Goal: Task Accomplishment & Management: Use online tool/utility

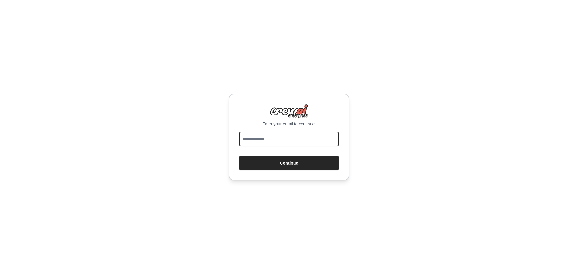
click at [292, 146] on input "email" at bounding box center [289, 139] width 100 height 14
type input "*"
type input "**********"
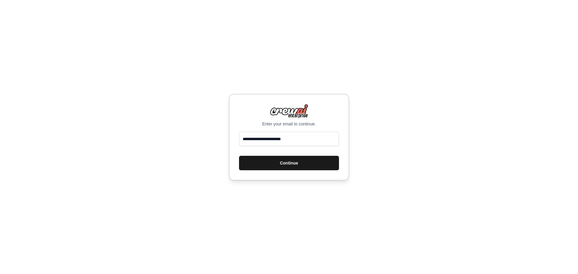
click at [300, 161] on button "Continue" at bounding box center [289, 163] width 100 height 14
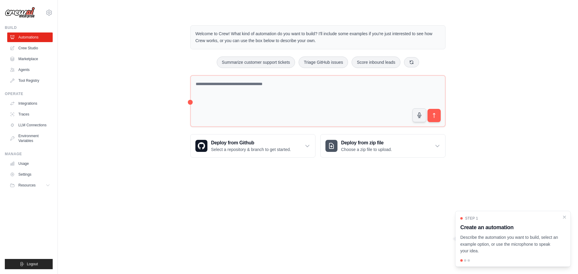
click at [143, 104] on div "Welcome to Crew! What kind of automation do you want to build? I'll include som…" at bounding box center [317, 92] width 501 height 152
click at [51, 191] on ul "Build Automations Crew Studio Marketplace Agents" at bounding box center [29, 147] width 48 height 244
click at [46, 186] on icon at bounding box center [48, 185] width 5 height 5
click at [434, 117] on icon "submit" at bounding box center [434, 116] width 6 height 6
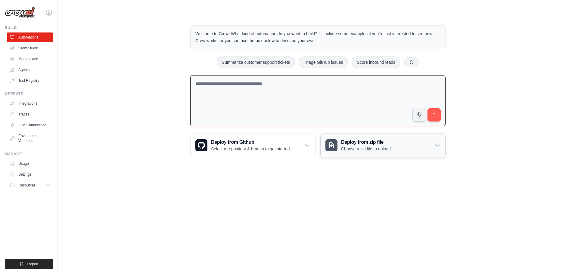
click at [341, 154] on div "Deploy from zip file Choose a zip file to upload." at bounding box center [383, 145] width 125 height 23
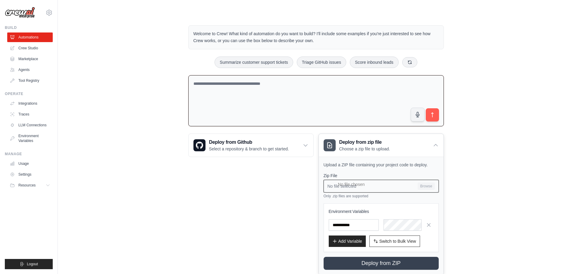
click at [409, 185] on input "No file selected Browse" at bounding box center [381, 186] width 115 height 13
type input "**********"
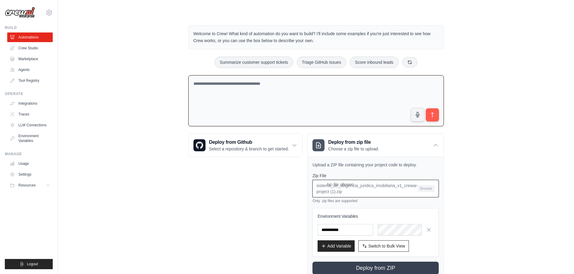
scroll to position [21, 0]
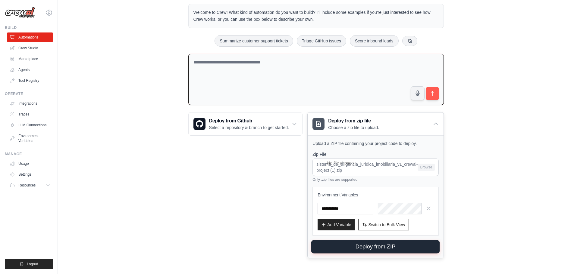
click at [378, 250] on button "Deploy from ZIP" at bounding box center [375, 247] width 129 height 13
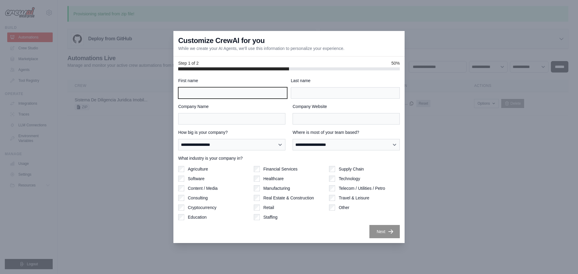
click at [216, 96] on input "First name" at bounding box center [232, 92] width 109 height 11
type input "*******"
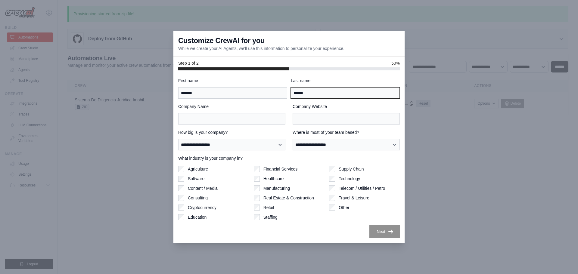
type input "******"
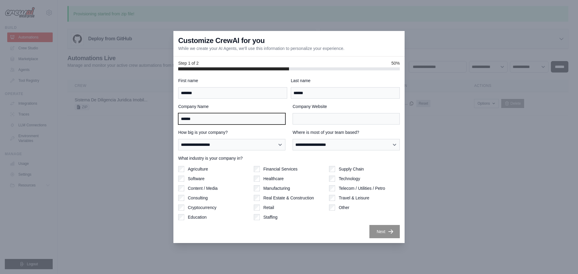
type input "******"
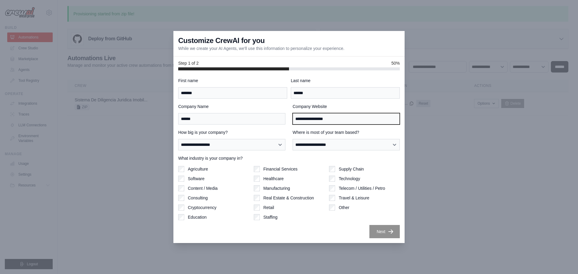
type input "**********"
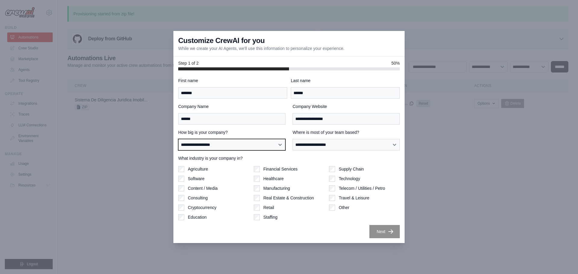
click at [227, 150] on select "**********" at bounding box center [231, 144] width 107 height 11
click at [178, 139] on select "**********" at bounding box center [231, 144] width 107 height 11
click at [259, 146] on select "**********" at bounding box center [231, 144] width 107 height 11
select select "**********"
click at [178, 139] on select "**********" at bounding box center [231, 144] width 107 height 11
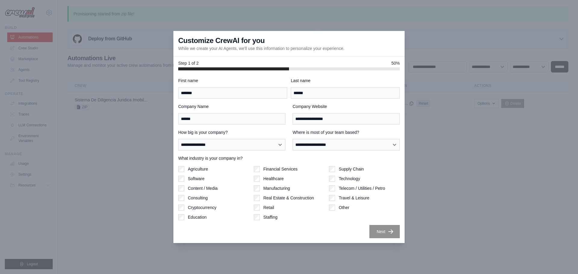
click at [338, 134] on label "Where is most of your team based?" at bounding box center [346, 133] width 107 height 6
click at [338, 139] on select "**********" at bounding box center [346, 144] width 107 height 11
click at [331, 144] on select "**********" at bounding box center [346, 144] width 107 height 11
click at [293, 139] on select "**********" at bounding box center [346, 144] width 107 height 11
click at [330, 151] on div "**********" at bounding box center [289, 158] width 222 height 161
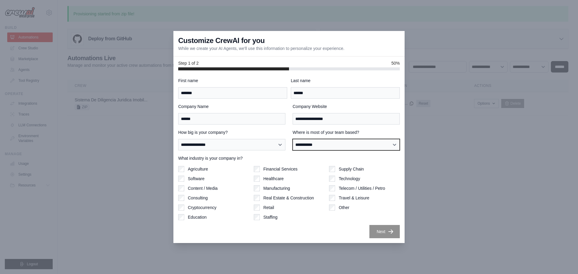
click at [331, 148] on select "**********" at bounding box center [346, 144] width 107 height 11
select select "**********"
click at [293, 139] on select "**********" at bounding box center [346, 144] width 107 height 11
click at [233, 158] on label "What industry is your company in?" at bounding box center [289, 158] width 222 height 6
click at [195, 177] on label "Software" at bounding box center [196, 179] width 17 height 6
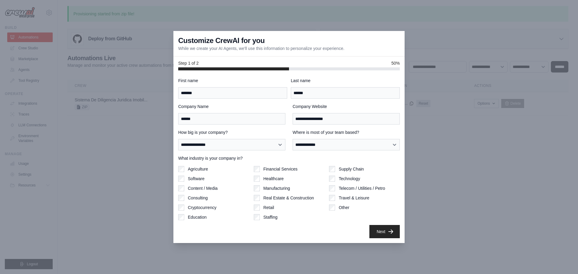
click at [292, 202] on div "Financial Services Healthcare Manufacturing Real Estate & Construction Retail S…" at bounding box center [289, 193] width 71 height 54
click at [297, 197] on label "Real Estate & Construction" at bounding box center [289, 198] width 51 height 6
click at [353, 178] on label "Technology" at bounding box center [349, 179] width 21 height 6
click at [385, 235] on button "Next" at bounding box center [385, 231] width 30 height 13
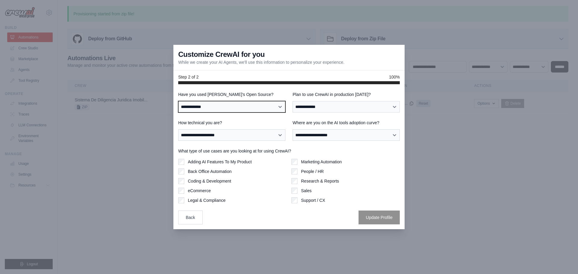
click at [222, 106] on select "**********" at bounding box center [231, 106] width 107 height 11
select select "**"
click at [178, 101] on select "**********" at bounding box center [231, 106] width 107 height 11
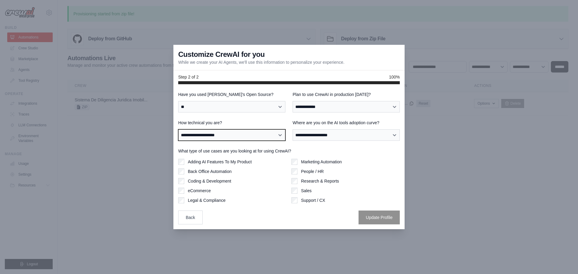
click at [217, 133] on select "**********" at bounding box center [231, 135] width 107 height 11
select select "**********"
click at [178, 130] on select "**********" at bounding box center [231, 135] width 107 height 11
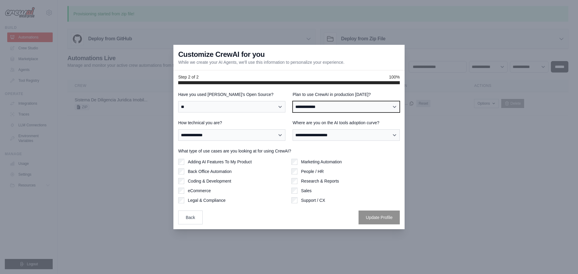
click at [316, 107] on select "**********" at bounding box center [346, 106] width 107 height 11
click at [293, 101] on select "**********" at bounding box center [346, 106] width 107 height 11
drag, startPoint x: 312, startPoint y: 127, endPoint x: 310, endPoint y: 115, distance: 12.7
click at [311, 126] on div "**********" at bounding box center [346, 130] width 107 height 21
click at [310, 107] on select "**********" at bounding box center [346, 106] width 107 height 11
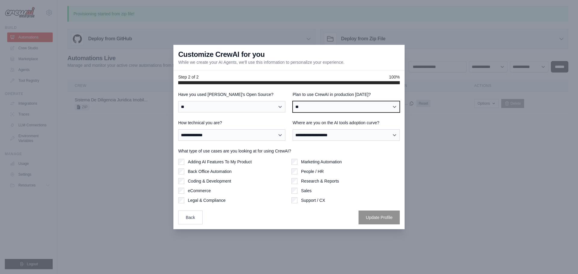
click at [293, 101] on select "**********" at bounding box center [346, 106] width 107 height 11
drag, startPoint x: 309, startPoint y: 105, endPoint x: 309, endPoint y: 112, distance: 7.5
click at [309, 105] on select "**********" at bounding box center [346, 106] width 107 height 11
select select "****"
click at [293, 101] on select "**********" at bounding box center [346, 106] width 107 height 11
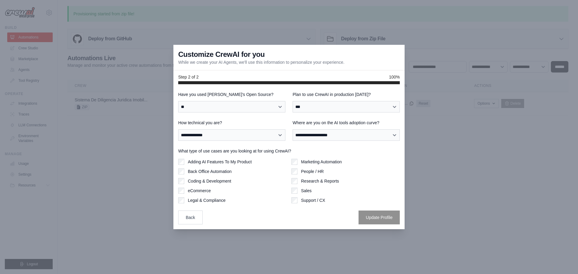
click at [296, 119] on div "**********" at bounding box center [289, 158] width 222 height 133
click at [250, 133] on select "**********" at bounding box center [231, 135] width 107 height 11
click at [306, 135] on select "**********" at bounding box center [346, 135] width 107 height 11
click at [293, 130] on select "**********" at bounding box center [346, 135] width 107 height 11
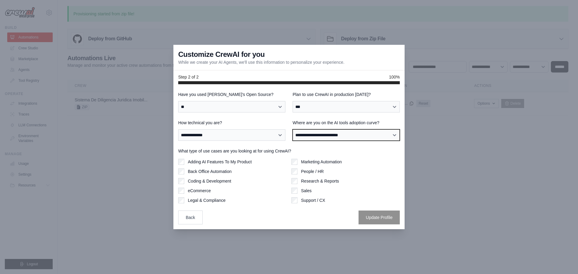
click at [305, 131] on select "**********" at bounding box center [346, 135] width 107 height 11
select select "**********"
click at [293, 130] on select "**********" at bounding box center [346, 135] width 107 height 11
click at [234, 160] on label "Adding AI Features To My Product" at bounding box center [220, 162] width 64 height 6
click at [227, 183] on label "Coding & Development" at bounding box center [209, 181] width 43 height 6
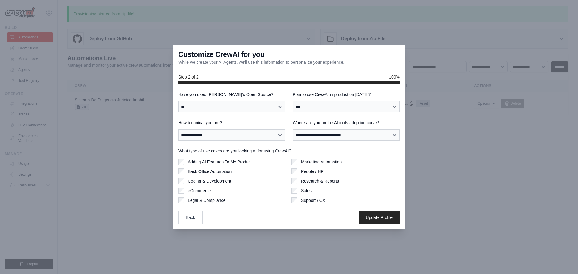
click at [323, 161] on label "Marketing Automation" at bounding box center [321, 162] width 41 height 6
click at [312, 163] on label "Marketing Automation" at bounding box center [321, 162] width 41 height 6
click at [218, 201] on label "Legal & Compliance" at bounding box center [207, 201] width 38 height 6
click at [328, 182] on label "Research & Reports" at bounding box center [320, 181] width 38 height 6
click at [215, 173] on label "Back Office Automation" at bounding box center [210, 172] width 44 height 6
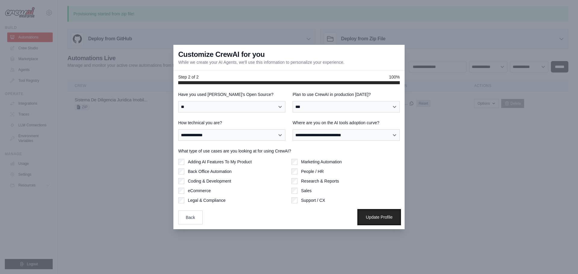
click at [383, 215] on button "Update Profile" at bounding box center [379, 218] width 41 height 14
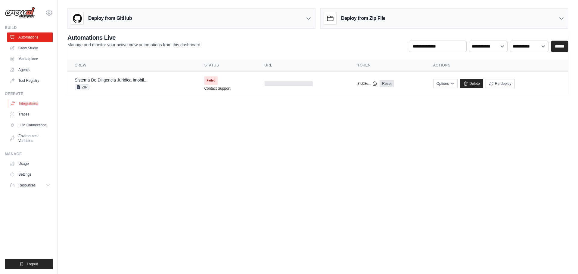
click at [21, 106] on link "Integrations" at bounding box center [30, 104] width 45 height 10
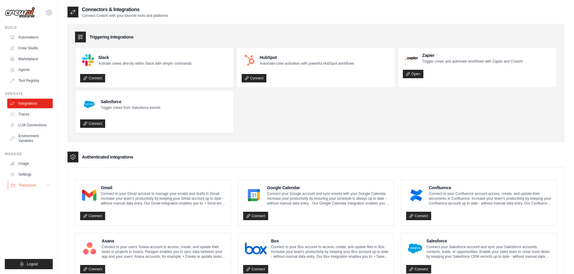
click at [26, 183] on span "Resources" at bounding box center [27, 185] width 17 height 5
click at [27, 37] on link "Automations" at bounding box center [30, 38] width 45 height 10
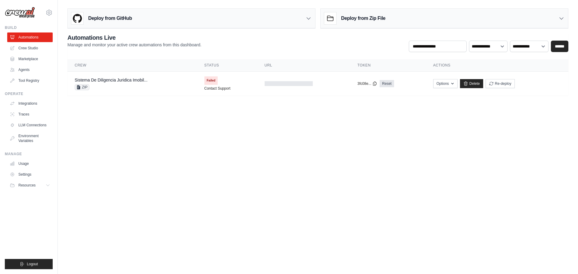
click at [361, 27] on div "Deploy from Zip File" at bounding box center [445, 19] width 248 height 20
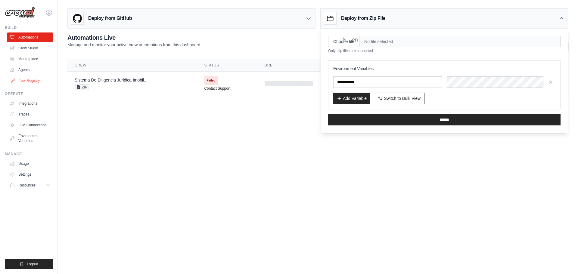
click at [47, 83] on link "Tool Registry" at bounding box center [30, 81] width 45 height 10
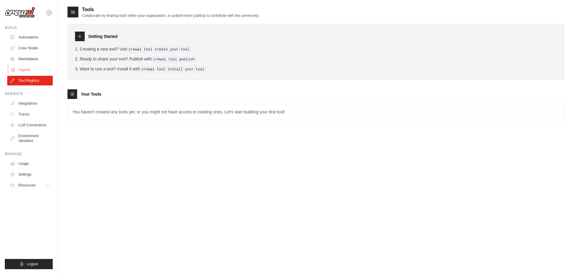
click at [40, 73] on link "Agents" at bounding box center [30, 70] width 45 height 10
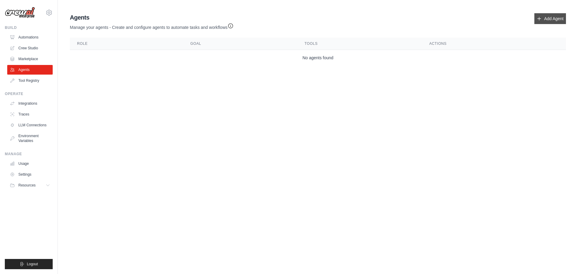
click at [560, 23] on link "Add Agent" at bounding box center [551, 18] width 32 height 11
click at [553, 18] on link "Add Agent" at bounding box center [551, 18] width 32 height 11
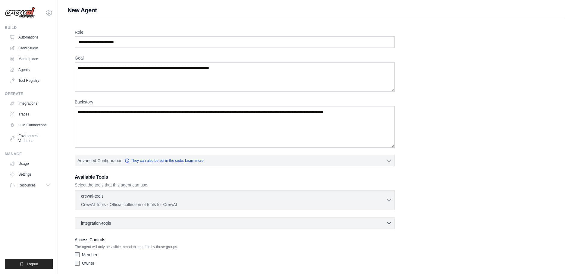
drag, startPoint x: 70, startPoint y: 168, endPoint x: 65, endPoint y: 170, distance: 5.1
click at [26, 37] on link "Automations" at bounding box center [30, 38] width 45 height 10
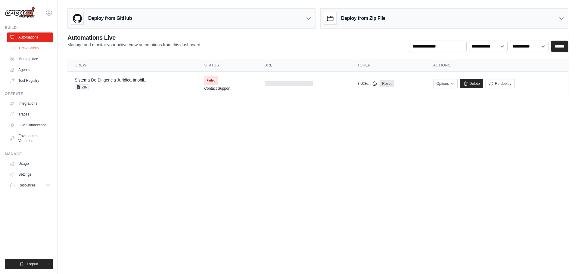
click at [45, 48] on link "Crew Studio" at bounding box center [30, 48] width 45 height 10
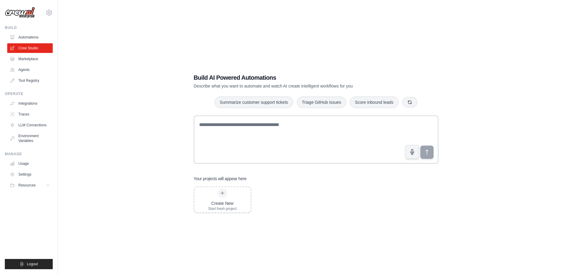
scroll to position [12, 0]
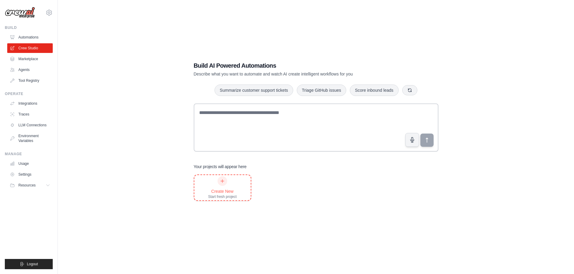
click at [210, 184] on div "Create New Start fresh project" at bounding box center [222, 188] width 29 height 23
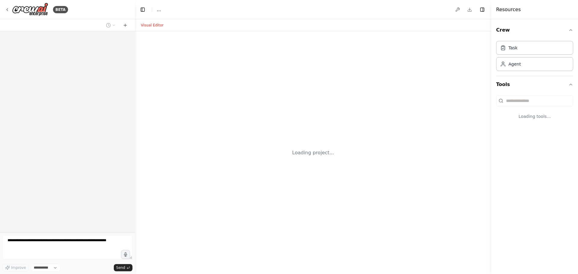
select select "****"
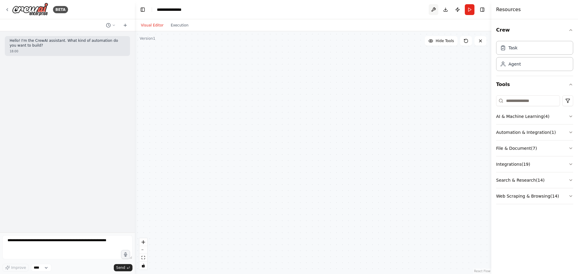
click at [433, 11] on button at bounding box center [434, 9] width 10 height 11
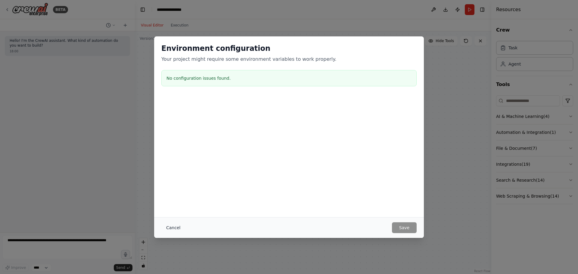
click at [177, 227] on button "Cancel" at bounding box center [173, 228] width 24 height 11
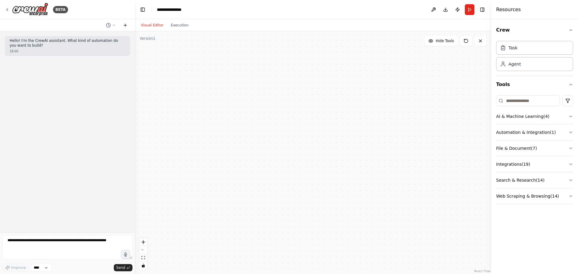
click at [124, 24] on icon at bounding box center [125, 25] width 5 height 5
click at [444, 12] on button "Download" at bounding box center [446, 9] width 10 height 11
click at [519, 74] on div "Task Agent" at bounding box center [535, 57] width 77 height 37
click at [92, 243] on textarea at bounding box center [67, 248] width 130 height 24
type textarea "**********"
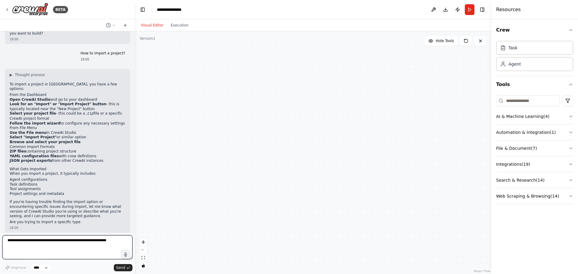
scroll to position [17, 0]
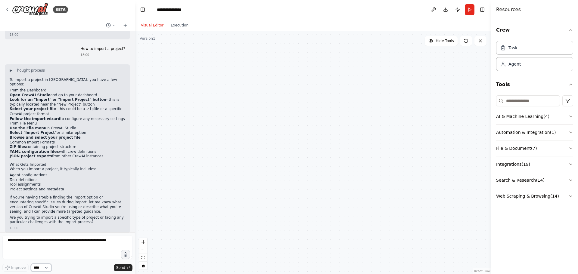
click at [46, 268] on select "****" at bounding box center [41, 268] width 20 height 8
click at [114, 25] on icon at bounding box center [114, 25] width 4 height 4
click at [114, 25] on div at bounding box center [67, 137] width 135 height 274
click at [125, 24] on icon at bounding box center [125, 25] width 5 height 5
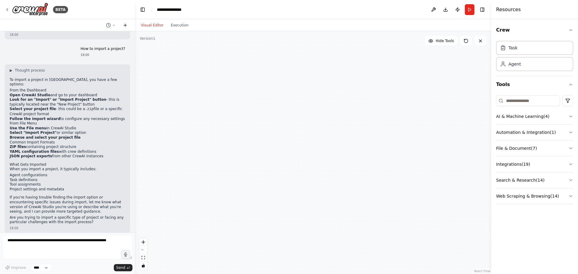
scroll to position [0, 0]
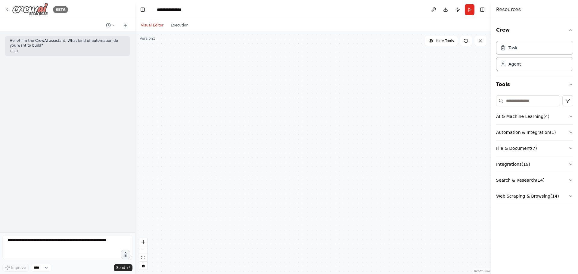
click at [27, 13] on img at bounding box center [30, 10] width 36 height 14
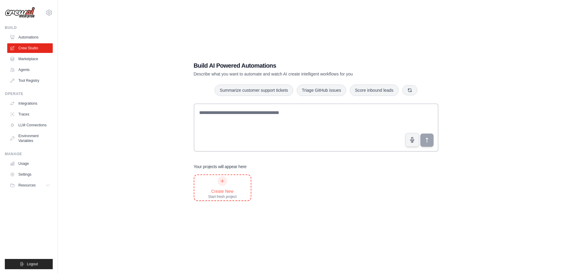
click at [207, 194] on div "Create New Start fresh project" at bounding box center [222, 187] width 56 height 25
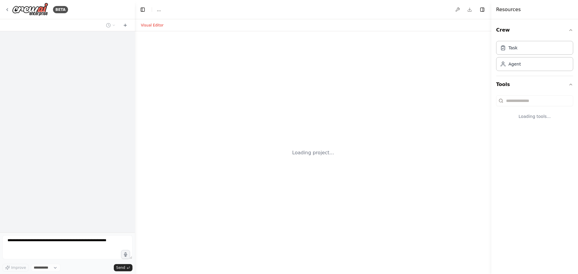
select select "****"
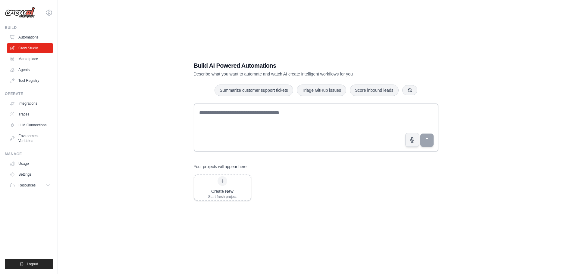
click at [468, 193] on div "Build AI Powered Automations Describe what you want to automate and watch AI cr…" at bounding box center [315, 131] width 497 height 274
click at [146, 161] on div "Build AI Powered Automations Describe what you want to automate and watch AI cr…" at bounding box center [315, 131] width 497 height 274
click at [136, 61] on div "Build AI Powered Automations Describe what you want to automate and watch AI cr…" at bounding box center [315, 131] width 497 height 274
click at [49, 188] on icon at bounding box center [48, 185] width 5 height 5
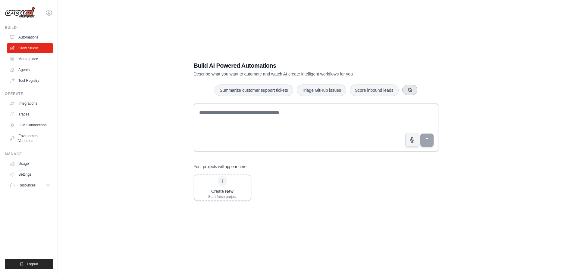
click at [408, 89] on icon "button" at bounding box center [409, 90] width 5 height 5
click at [408, 89] on button "button" at bounding box center [413, 90] width 15 height 10
click at [421, 91] on icon "button" at bounding box center [422, 90] width 5 height 5
click at [24, 66] on link "Agents" at bounding box center [30, 70] width 45 height 10
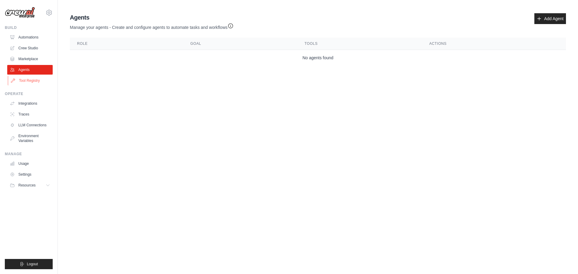
click at [23, 77] on link "Tool Registry" at bounding box center [30, 81] width 45 height 10
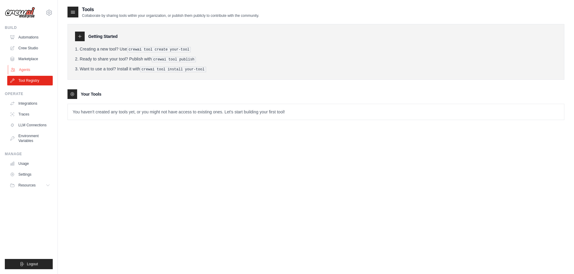
click at [20, 68] on link "Agents" at bounding box center [30, 70] width 45 height 10
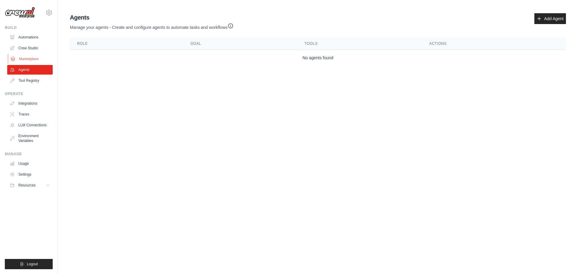
click at [22, 57] on link "Marketplace" at bounding box center [30, 59] width 45 height 10
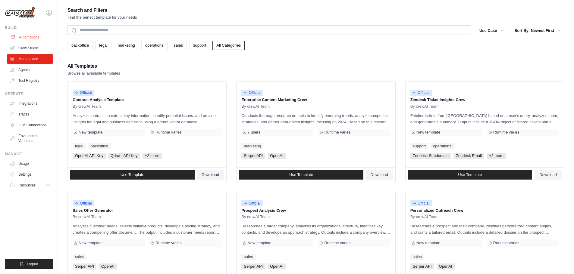
click at [27, 36] on link "Automations" at bounding box center [30, 38] width 45 height 10
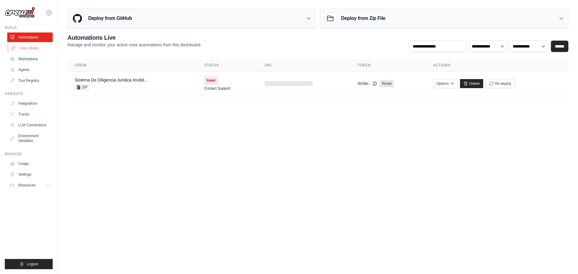
click at [26, 47] on link "Crew Studio" at bounding box center [30, 48] width 45 height 10
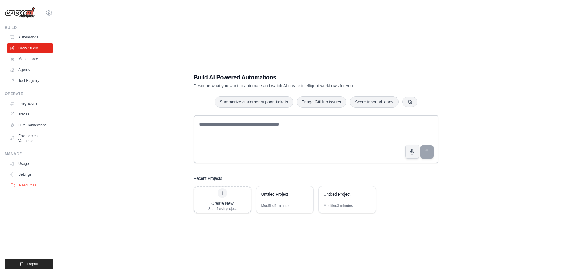
click at [46, 183] on icon at bounding box center [48, 185] width 5 height 5
click at [32, 177] on link "Settings" at bounding box center [30, 175] width 45 height 10
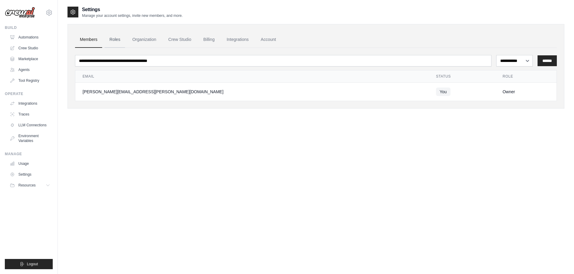
click at [114, 33] on link "Roles" at bounding box center [115, 40] width 20 height 16
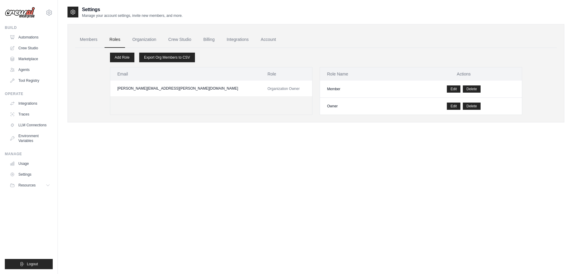
click at [116, 38] on link "Roles" at bounding box center [115, 40] width 20 height 16
click at [128, 58] on link "Add Role" at bounding box center [122, 58] width 24 height 10
click at [148, 43] on link "Organization" at bounding box center [143, 40] width 33 height 16
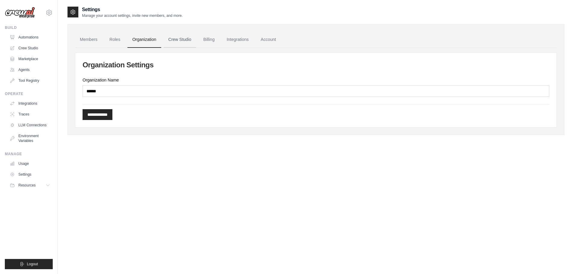
click at [177, 45] on link "Crew Studio" at bounding box center [180, 40] width 33 height 16
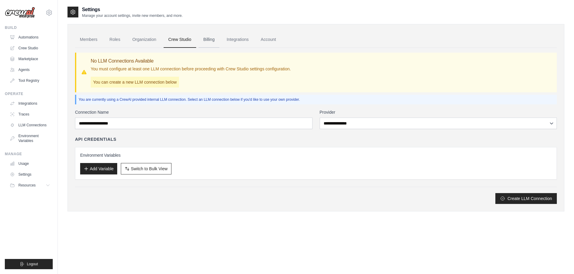
click at [211, 41] on link "Billing" at bounding box center [209, 40] width 21 height 16
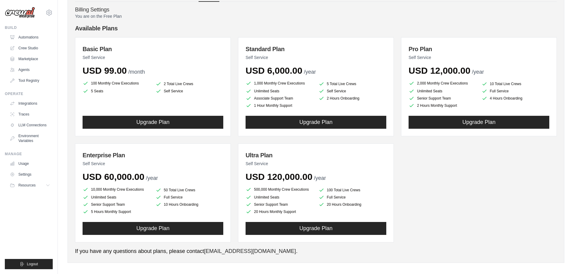
scroll to position [51, 0]
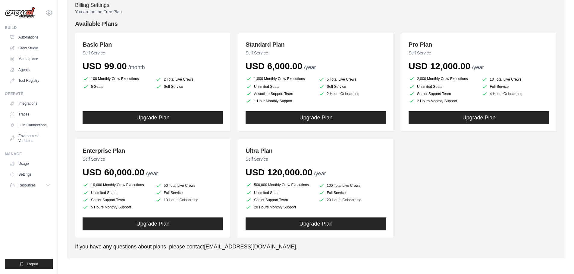
drag, startPoint x: 227, startPoint y: 64, endPoint x: 230, endPoint y: 76, distance: 12.6
drag, startPoint x: 235, startPoint y: 96, endPoint x: 236, endPoint y: 108, distance: 12.1
click at [232, 136] on div "Basic Plan Self Service USD 99.00 /month 100 Monthly Crew Executions 2 Total Li…" at bounding box center [316, 135] width 482 height 205
drag, startPoint x: 79, startPoint y: 80, endPoint x: 139, endPoint y: 80, distance: 59.4
click at [139, 80] on div "Members Roles Organization Crew Studio Billing Integrations Account Billing Set…" at bounding box center [315, 115] width 497 height 285
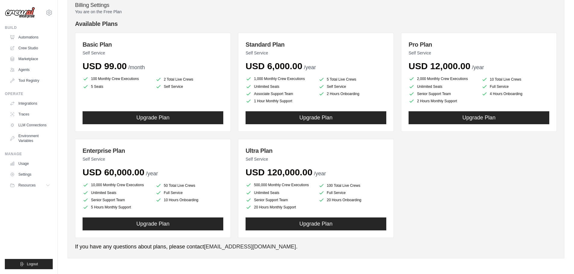
scroll to position [0, 0]
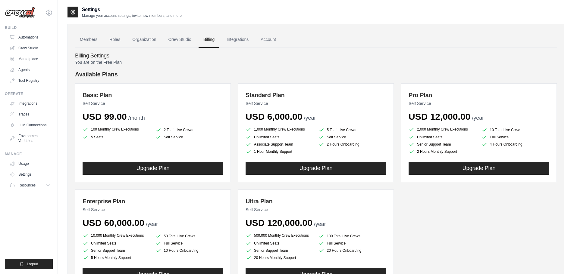
click at [67, 124] on div "Settings Manage your account settings, invite new members, and more. Members Ro…" at bounding box center [316, 162] width 516 height 313
drag, startPoint x: 75, startPoint y: 128, endPoint x: 140, endPoint y: 131, distance: 64.5
click at [140, 131] on div "Basic Plan Self Service USD 99.00 /month 100 Monthly Crew Executions 2 Total Li…" at bounding box center [153, 132] width 156 height 99
drag, startPoint x: 69, startPoint y: 132, endPoint x: 139, endPoint y: 131, distance: 69.9
click at [139, 131] on div "Members Roles Organization Crew Studio Billing Integrations Account Billing Set…" at bounding box center [315, 276] width 497 height 504
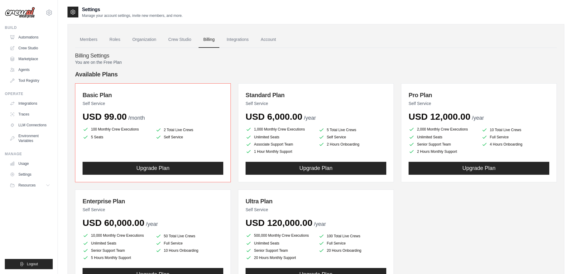
click at [69, 137] on div "Members Roles Organization Crew Studio Billing Integrations Account Billing Set…" at bounding box center [315, 276] width 497 height 504
drag, startPoint x: 69, startPoint y: 136, endPoint x: 91, endPoint y: 132, distance: 22.9
click at [91, 132] on div "Members Roles Organization Crew Studio Billing Integrations Account Billing Set…" at bounding box center [315, 276] width 497 height 504
click at [68, 136] on div "Members Roles Organization Crew Studio Billing Integrations Account Billing Set…" at bounding box center [315, 276] width 497 height 504
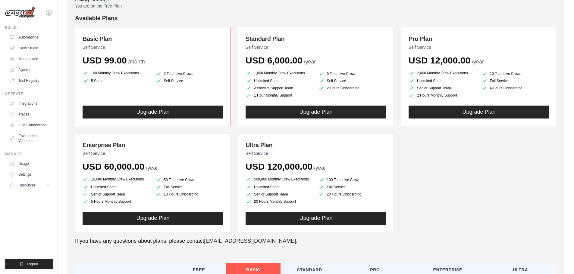
drag, startPoint x: 73, startPoint y: 132, endPoint x: 71, endPoint y: 144, distance: 11.5
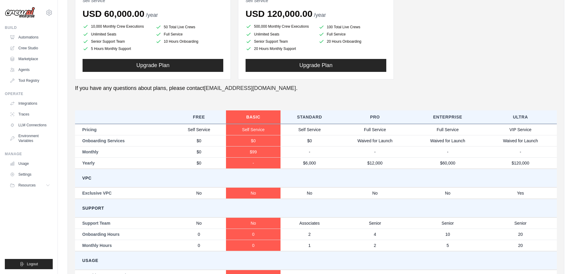
scroll to position [240, 0]
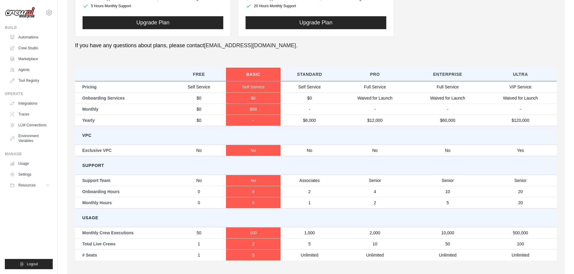
drag, startPoint x: 196, startPoint y: 141, endPoint x: 196, endPoint y: 144, distance: 3.3
click at [213, 133] on td "VPC" at bounding box center [316, 135] width 482 height 19
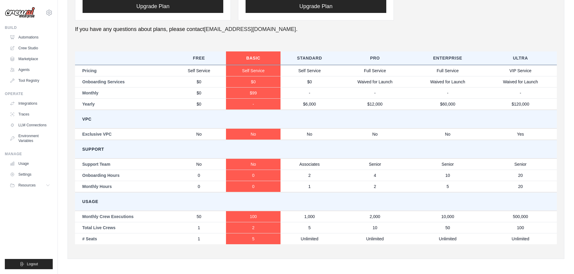
scroll to position [269, 0]
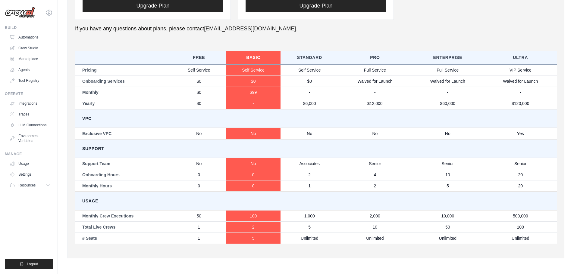
drag, startPoint x: 257, startPoint y: 130, endPoint x: 257, endPoint y: 138, distance: 8.4
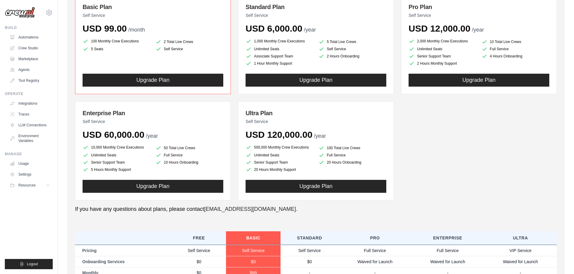
scroll to position [0, 0]
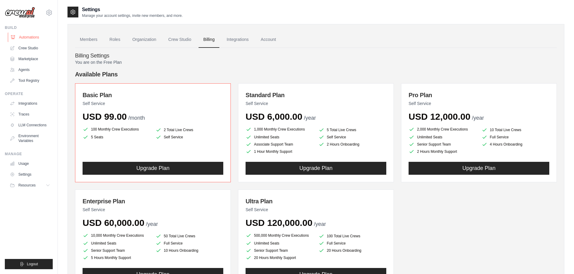
click at [36, 33] on link "Automations" at bounding box center [30, 38] width 45 height 10
click at [32, 48] on link "Crew Studio" at bounding box center [30, 48] width 45 height 10
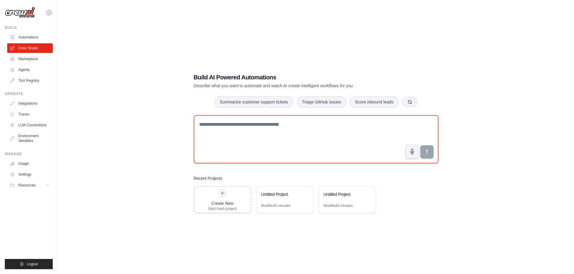
click at [263, 127] on textarea at bounding box center [316, 139] width 245 height 48
paste textarea "**********"
type textarea "**********"
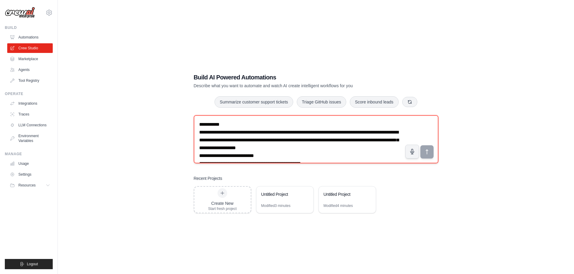
scroll to position [1116, 0]
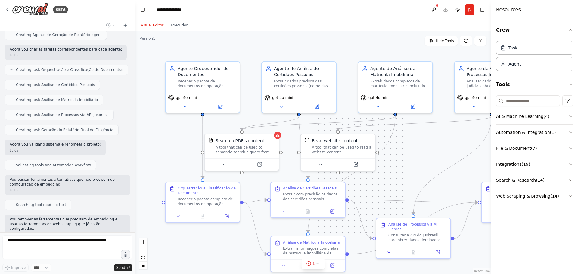
scroll to position [763, 0]
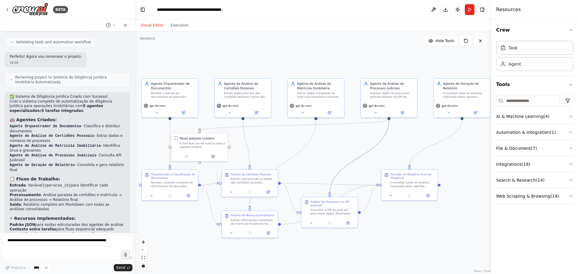
drag, startPoint x: 352, startPoint y: 176, endPoint x: 347, endPoint y: 169, distance: 9.0
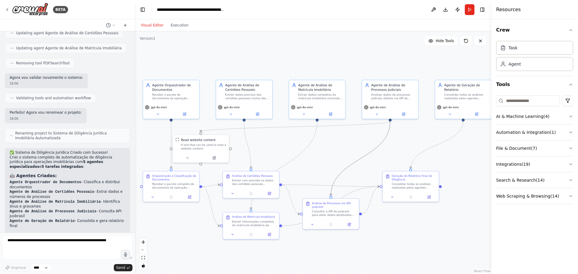
scroll to position [1096, 0]
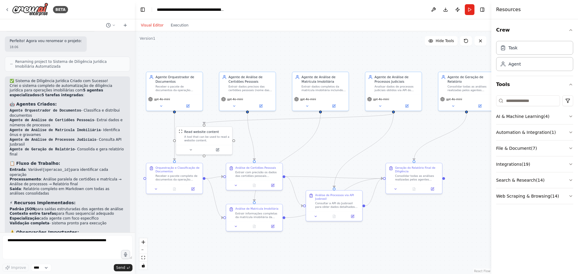
drag, startPoint x: 303, startPoint y: 168, endPoint x: 306, endPoint y: 160, distance: 8.8
click at [306, 160] on div ".deletable-edge-delete-btn { width: 20px; height: 20px; border: 0px solid #ffff…" at bounding box center [313, 152] width 357 height 243
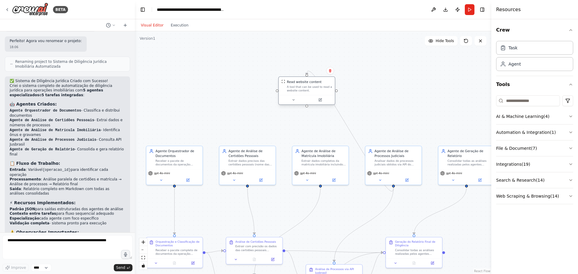
drag, startPoint x: 210, startPoint y: 134, endPoint x: 312, endPoint y: 87, distance: 113.0
click at [312, 87] on div "A tool that can be used to read a website content." at bounding box center [309, 88] width 45 height 7
drag, startPoint x: 318, startPoint y: 87, endPoint x: 426, endPoint y: 77, distance: 108.6
click at [426, 85] on div "A tool that can be used to read a website content." at bounding box center [428, 88] width 45 height 7
drag, startPoint x: 422, startPoint y: 76, endPoint x: 453, endPoint y: 83, distance: 31.6
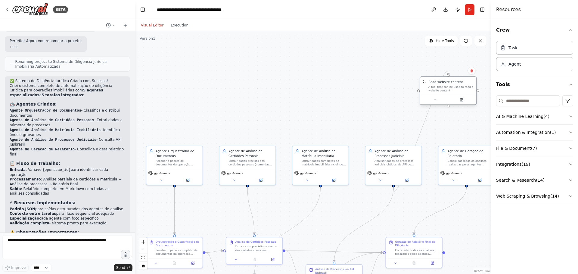
click at [453, 83] on div "Read website content A tool that can be used to read a website content." at bounding box center [451, 86] width 45 height 13
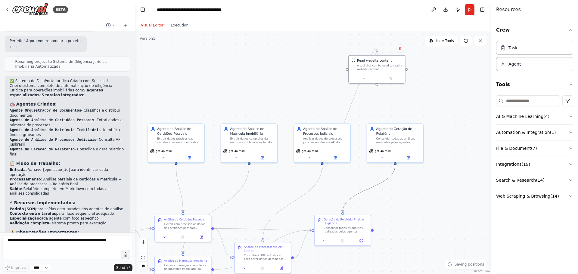
drag, startPoint x: 457, startPoint y: 202, endPoint x: 389, endPoint y: 180, distance: 72.1
drag, startPoint x: 379, startPoint y: 61, endPoint x: 431, endPoint y: 218, distance: 165.1
click at [444, 210] on div "Read website content A tool that can be used to read a website content." at bounding box center [443, 210] width 45 height 13
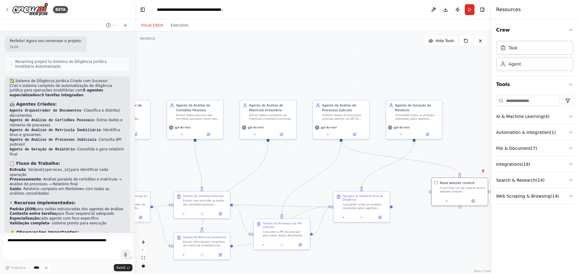
drag, startPoint x: 399, startPoint y: 241, endPoint x: 419, endPoint y: 213, distance: 34.0
click at [454, 178] on div "Read website content" at bounding box center [456, 179] width 35 height 5
click at [451, 189] on div "A tool that can be used to read a website content." at bounding box center [461, 186] width 45 height 7
click at [449, 199] on button at bounding box center [445, 197] width 26 height 5
click at [448, 199] on button at bounding box center [445, 197] width 26 height 5
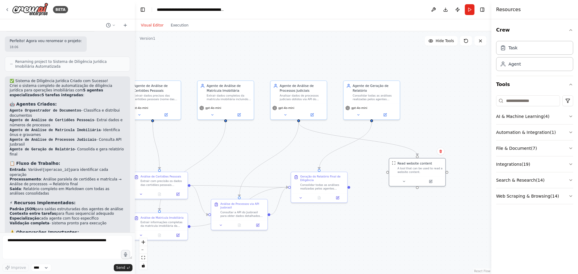
drag, startPoint x: 433, startPoint y: 209, endPoint x: 378, endPoint y: 182, distance: 61.4
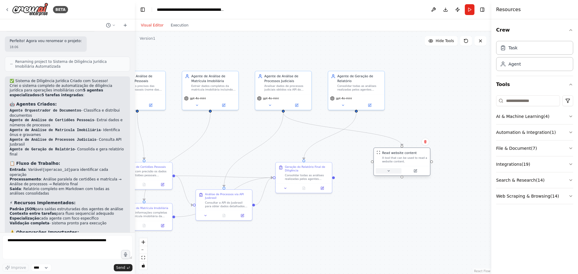
click at [392, 174] on button at bounding box center [389, 170] width 26 height 5
click at [391, 172] on button at bounding box center [389, 170] width 26 height 5
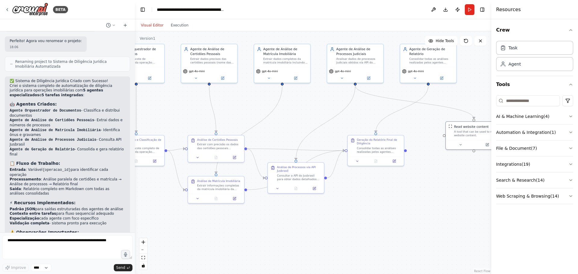
drag, startPoint x: 388, startPoint y: 182, endPoint x: 446, endPoint y: 168, distance: 60.2
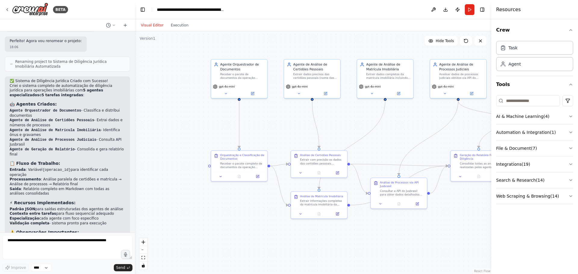
drag, startPoint x: 378, startPoint y: 199, endPoint x: 444, endPoint y: 207, distance: 67.1
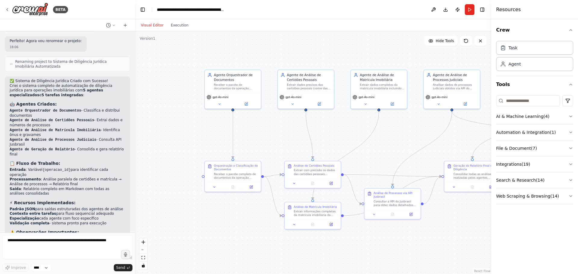
drag, startPoint x: 204, startPoint y: 143, endPoint x: 200, endPoint y: 149, distance: 6.3
drag, startPoint x: 225, startPoint y: 80, endPoint x: 177, endPoint y: 81, distance: 48.5
click at [177, 81] on div "Agente Orquestrador de Documentos" at bounding box center [185, 77] width 44 height 9
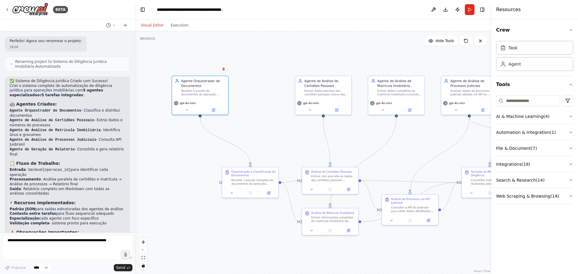
drag, startPoint x: 153, startPoint y: 142, endPoint x: 187, endPoint y: 150, distance: 35.7
click at [187, 150] on div ".deletable-edge-delete-btn { width: 20px; height: 20px; border: 0px solid #ffff…" at bounding box center [313, 152] width 357 height 243
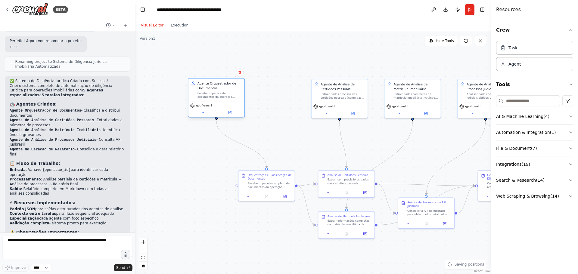
click at [203, 89] on div "Agente Orquestrador de Documentos" at bounding box center [220, 85] width 44 height 9
click at [202, 113] on icon at bounding box center [203, 113] width 4 height 4
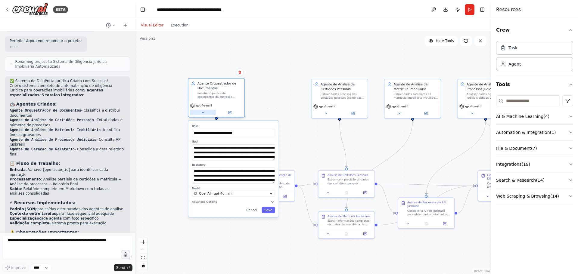
click at [202, 113] on icon at bounding box center [203, 113] width 4 height 4
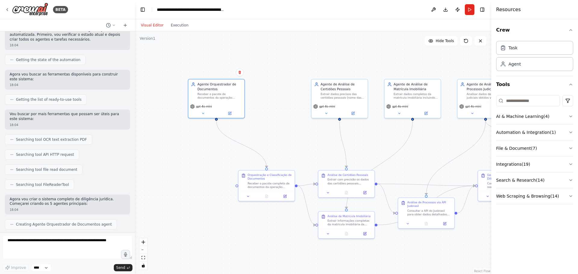
scroll to position [433, 0]
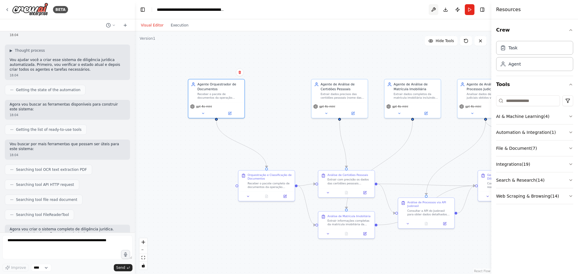
click at [433, 13] on button at bounding box center [434, 9] width 10 height 11
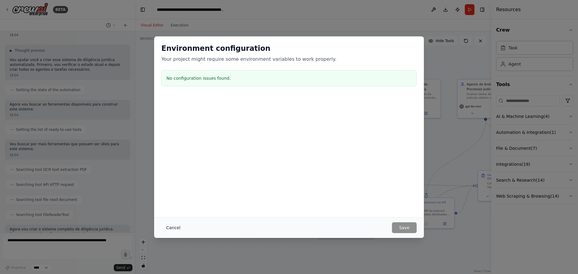
click at [169, 227] on button "Cancel" at bounding box center [173, 228] width 24 height 11
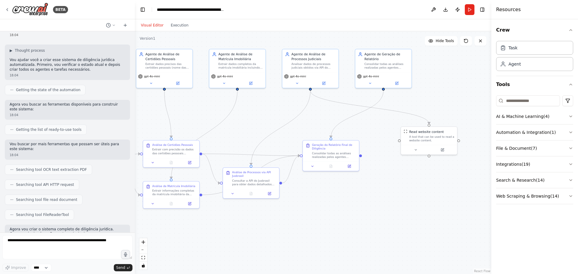
drag, startPoint x: 416, startPoint y: 163, endPoint x: 237, endPoint y: 134, distance: 180.8
click at [528, 197] on button "Web Scraping & Browsing ( 14 )" at bounding box center [535, 197] width 77 height 16
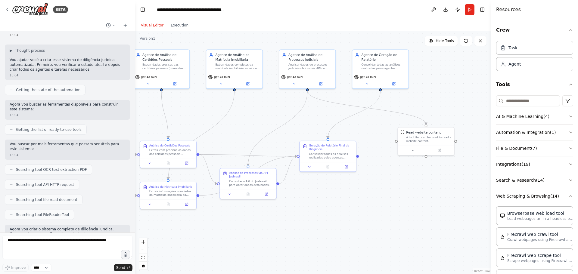
click at [528, 197] on button "Web Scraping & Browsing ( 14 )" at bounding box center [535, 197] width 77 height 16
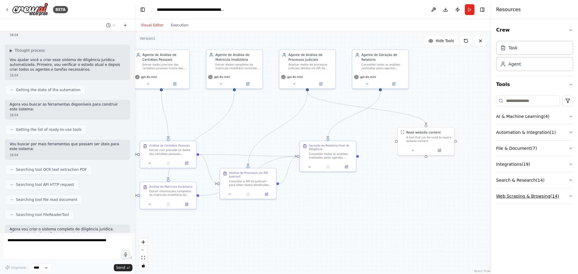
click at [534, 201] on button "Web Scraping & Browsing ( 14 )" at bounding box center [535, 197] width 77 height 16
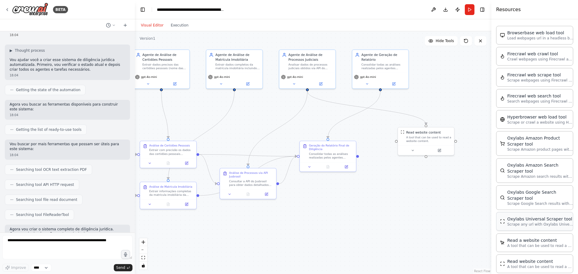
scroll to position [258, 0]
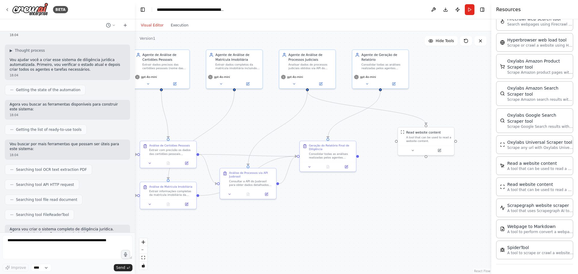
drag, startPoint x: 537, startPoint y: 264, endPoint x: 559, endPoint y: 265, distance: 22.0
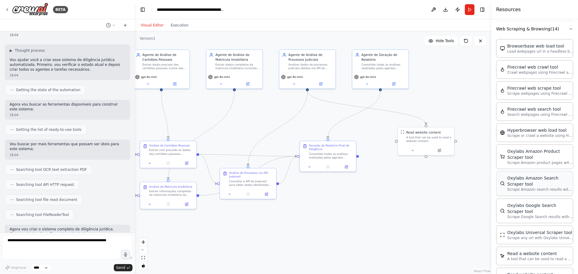
scroll to position [107, 0]
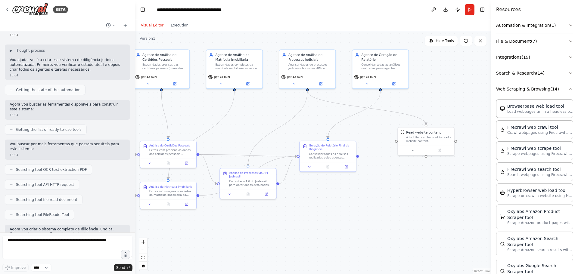
click at [529, 92] on button "Web Scraping & Browsing ( 14 )" at bounding box center [535, 89] width 77 height 16
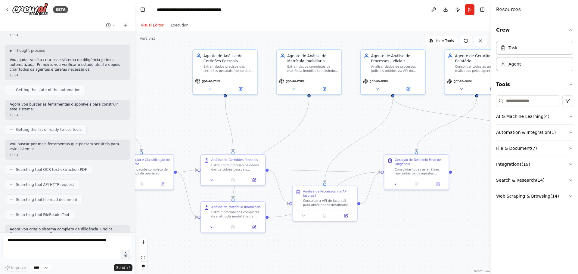
drag, startPoint x: 376, startPoint y: 201, endPoint x: 486, endPoint y: 224, distance: 112.7
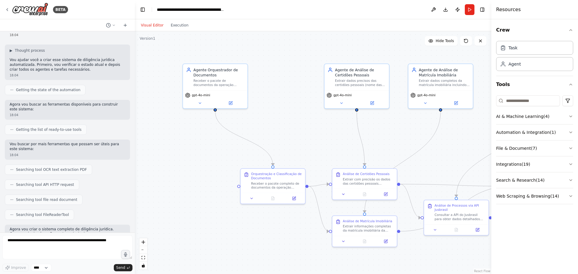
drag, startPoint x: 194, startPoint y: 214, endPoint x: 309, endPoint y: 225, distance: 115.6
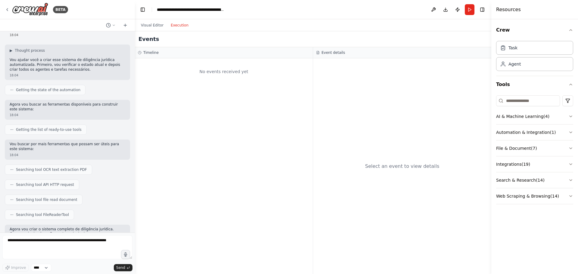
click at [177, 28] on button "Execution" at bounding box center [179, 25] width 25 height 7
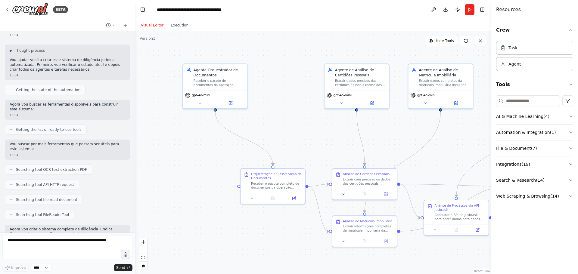
click at [156, 24] on button "Visual Editor" at bounding box center [152, 25] width 30 height 7
click at [469, 11] on button "Run" at bounding box center [470, 9] width 10 height 11
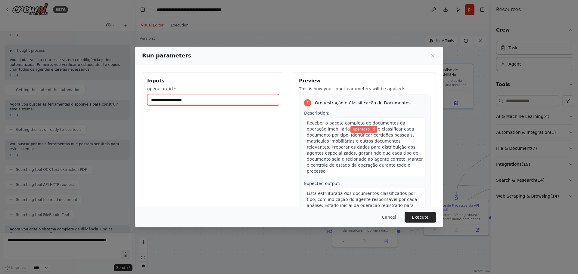
click at [236, 100] on input "operacao_id *" at bounding box center [213, 99] width 132 height 11
click at [390, 217] on button "Cancel" at bounding box center [390, 217] width 24 height 11
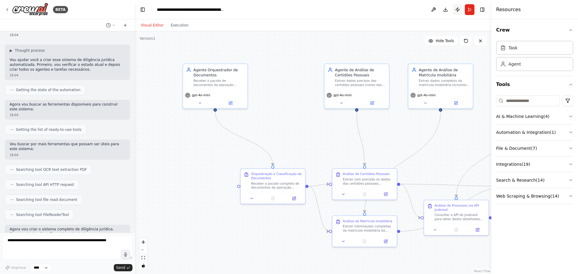
click at [459, 11] on button "Publish" at bounding box center [458, 9] width 10 height 11
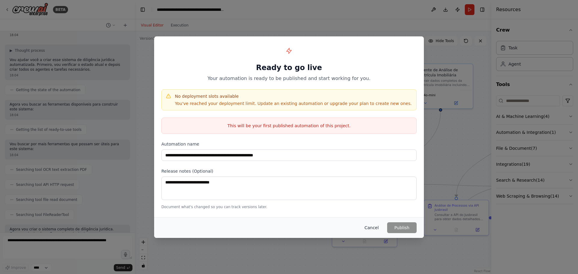
click at [371, 229] on button "Cancel" at bounding box center [372, 228] width 24 height 11
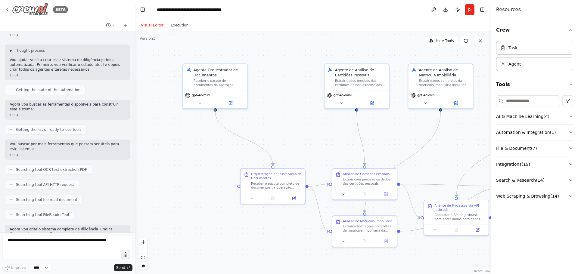
click at [7, 9] on icon at bounding box center [7, 9] width 1 height 2
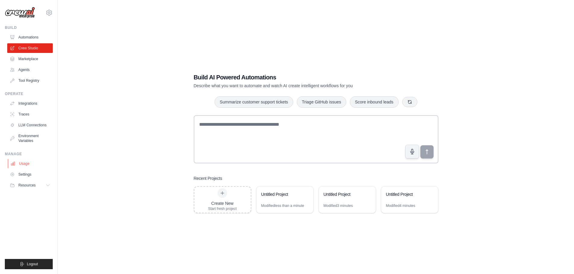
click at [29, 160] on link "Usage" at bounding box center [30, 164] width 45 height 10
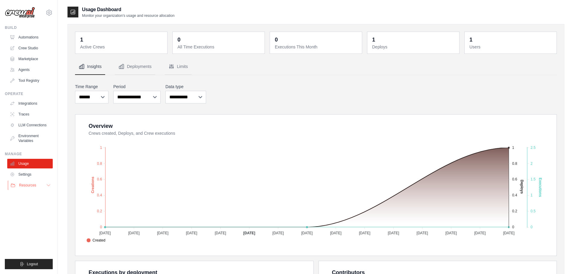
click at [48, 189] on button "Resources" at bounding box center [30, 186] width 45 height 10
click at [48, 187] on icon at bounding box center [48, 185] width 5 height 5
click at [34, 178] on link "Settings" at bounding box center [30, 175] width 45 height 10
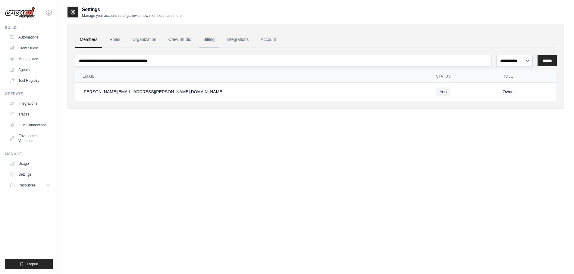
click at [209, 34] on link "Billing" at bounding box center [209, 40] width 21 height 16
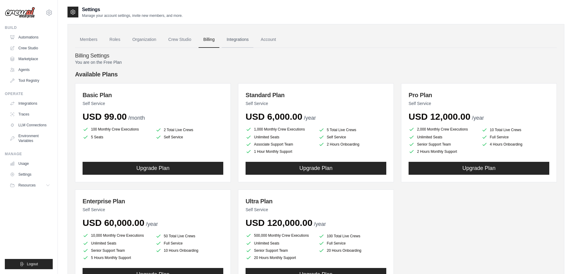
click at [233, 41] on link "Integrations" at bounding box center [238, 40] width 32 height 16
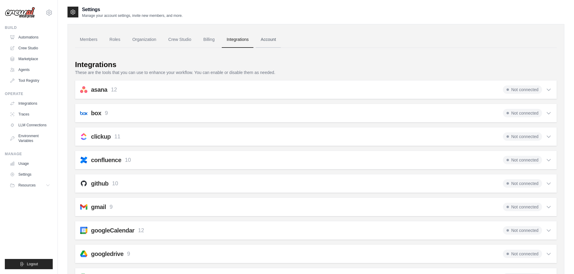
click at [270, 36] on link "Account" at bounding box center [268, 40] width 25 height 16
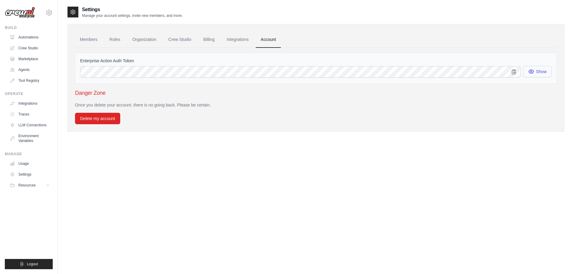
click at [531, 73] on icon "button" at bounding box center [531, 72] width 6 height 6
click at [266, 94] on h3 "Danger Zone" at bounding box center [316, 93] width 482 height 8
click at [234, 36] on link "Integrations" at bounding box center [238, 40] width 32 height 16
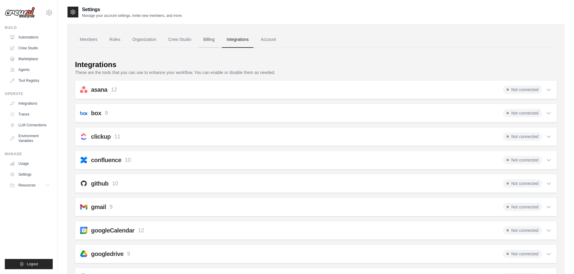
click at [204, 39] on link "Billing" at bounding box center [209, 40] width 21 height 16
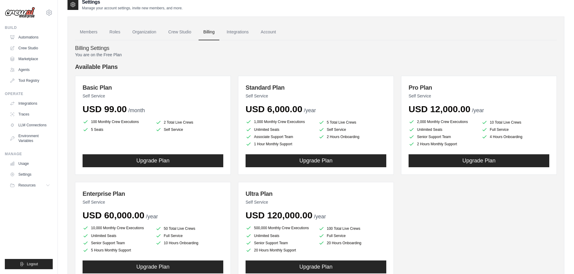
scroll to position [22, 0]
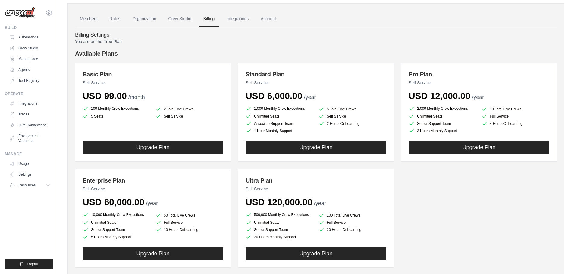
drag, startPoint x: 223, startPoint y: 66, endPoint x: 230, endPoint y: 83, distance: 18.2
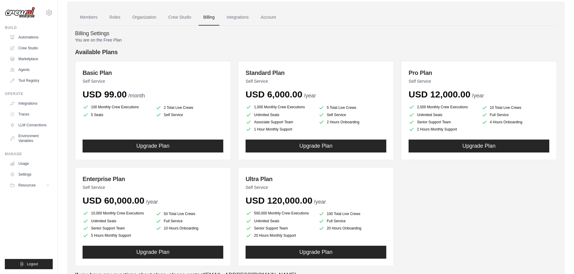
drag, startPoint x: 265, startPoint y: 94, endPoint x: 207, endPoint y: 60, distance: 67.2
click at [207, 60] on div "Available Plans Basic Plan Self Service USD 99.00 /month 100 Monthly Crew Execu…" at bounding box center [316, 157] width 482 height 219
click at [205, 52] on h4 "Available Plans" at bounding box center [316, 52] width 482 height 8
drag, startPoint x: 91, startPoint y: 107, endPoint x: 67, endPoint y: 103, distance: 24.5
click at [67, 103] on div "Settings Manage your account settings, invite new members, and more. Members Ro…" at bounding box center [316, 140] width 516 height 313
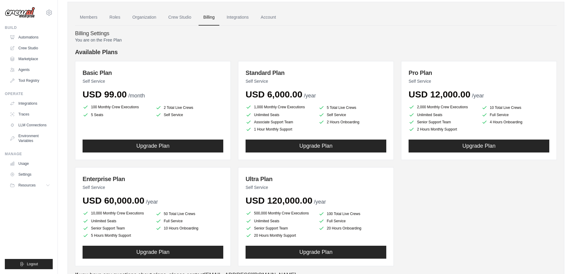
click at [73, 103] on div "Members Roles Organization Crew Studio Billing Integrations Account Billing Set…" at bounding box center [315, 144] width 497 height 285
click at [70, 137] on div "Members Roles Organization Crew Studio Billing Integrations Account Billing Set…" at bounding box center [315, 144] width 497 height 285
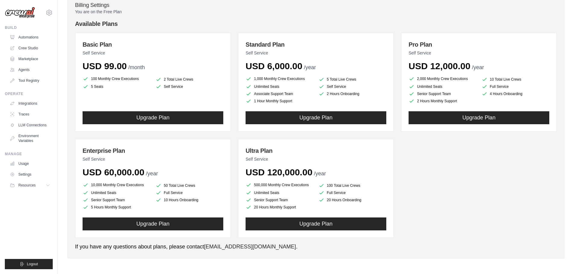
scroll to position [0, 0]
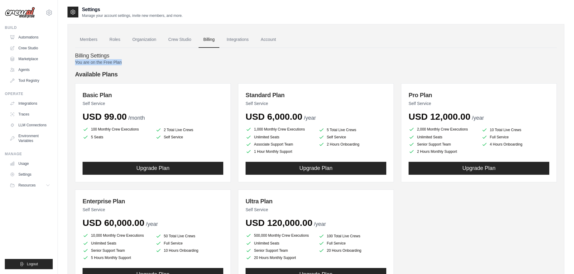
drag, startPoint x: 133, startPoint y: 66, endPoint x: 70, endPoint y: 61, distance: 63.5
click at [70, 61] on div "Members Roles Organization Crew Studio Billing Integrations Account Billing Set…" at bounding box center [315, 166] width 497 height 285
click at [105, 62] on p "You are on the Free Plan" at bounding box center [316, 62] width 482 height 6
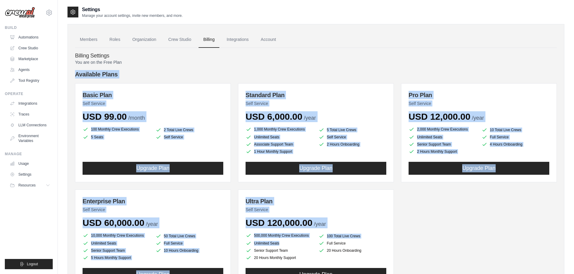
drag, startPoint x: 81, startPoint y: 83, endPoint x: 422, endPoint y: 246, distance: 377.9
click at [409, 244] on div "Members Roles Organization Crew Studio Billing Integrations Account Billing Set…" at bounding box center [315, 166] width 497 height 285
click at [448, 242] on div "Basic Plan Self Service USD 99.00 /month 100 Monthly Crew Executions 2 Total Li…" at bounding box center [316, 185] width 482 height 205
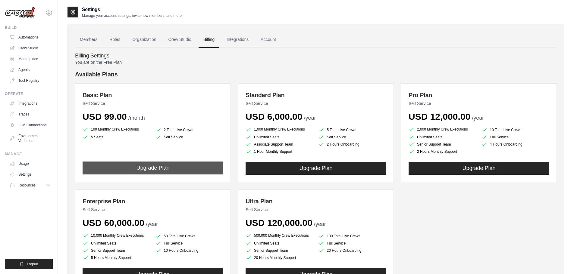
click at [161, 166] on button "Upgrade Plan" at bounding box center [153, 168] width 141 height 13
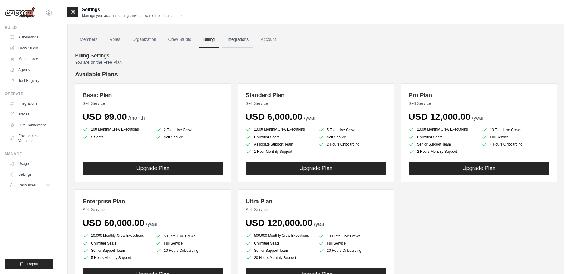
click at [236, 38] on link "Integrations" at bounding box center [238, 40] width 32 height 16
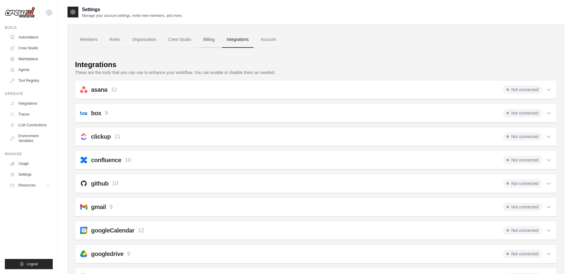
click at [206, 40] on link "Billing" at bounding box center [209, 40] width 21 height 16
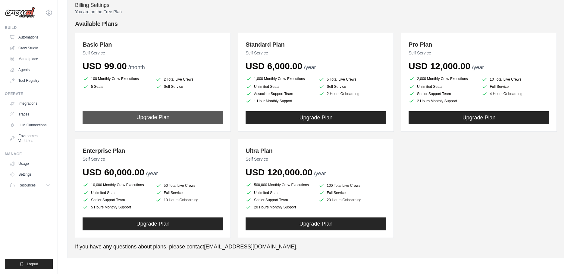
click at [129, 116] on button "Upgrade Plan" at bounding box center [153, 117] width 141 height 13
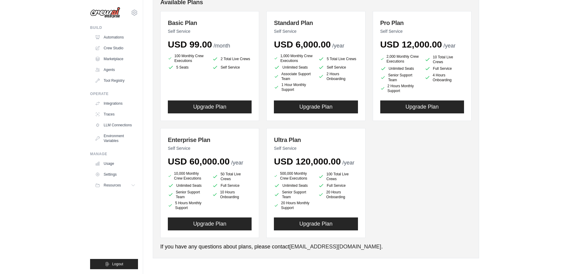
scroll to position [51, 0]
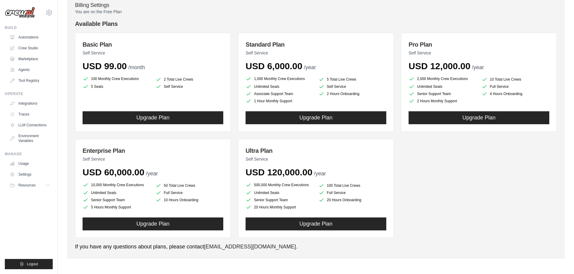
click at [175, 128] on div "Basic Plan Self Service USD 99.00 /month 100 Monthly Crew Executions 2 Total Li…" at bounding box center [153, 82] width 156 height 99
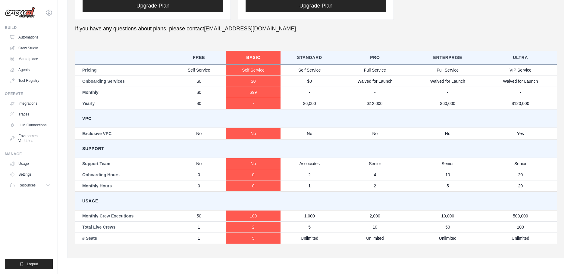
click at [89, 193] on td "Usage" at bounding box center [316, 201] width 482 height 19
click at [70, 192] on div "Members Roles Organization Crew Studio Billing Integrations Account Billing Set…" at bounding box center [315, 7] width 497 height 504
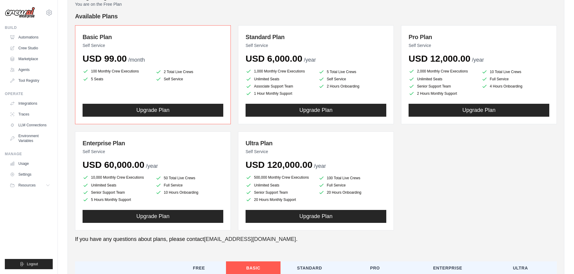
scroll to position [0, 0]
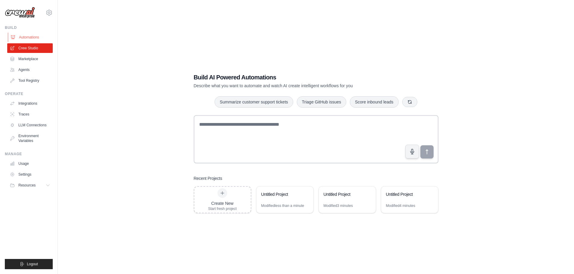
click at [35, 36] on link "Automations" at bounding box center [30, 38] width 45 height 10
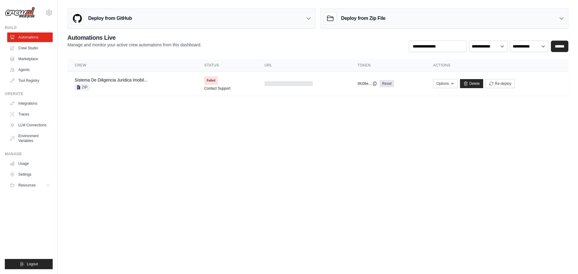
click at [302, 23] on div "Deploy from GitHub" at bounding box center [192, 19] width 248 height 20
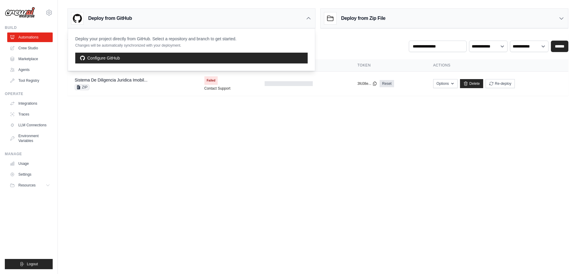
click at [302, 23] on div "Deploy from GitHub" at bounding box center [192, 19] width 248 height 20
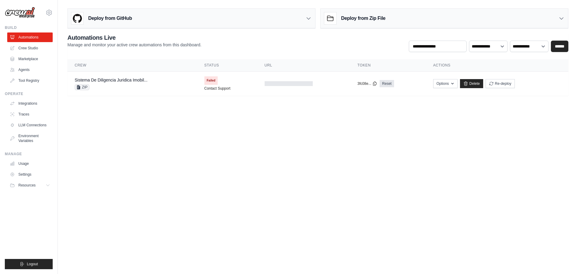
click at [353, 19] on h3 "Deploy from Zip File" at bounding box center [363, 18] width 44 height 7
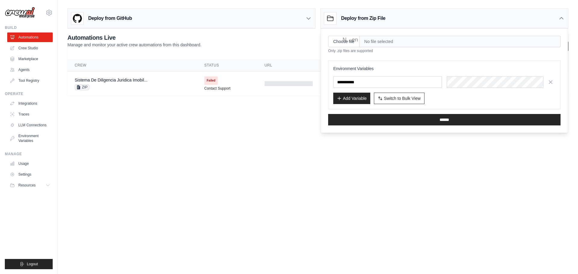
click at [353, 19] on h3 "Deploy from Zip File" at bounding box center [363, 18] width 44 height 7
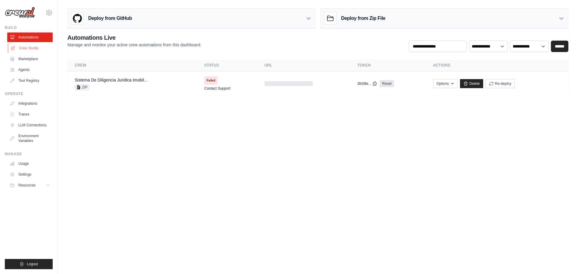
click at [39, 49] on link "Crew Studio" at bounding box center [30, 48] width 45 height 10
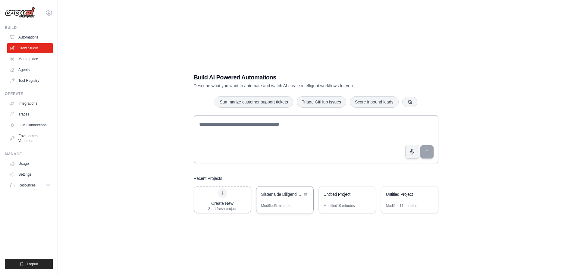
click at [275, 204] on div "Modified 5 minutes" at bounding box center [275, 206] width 29 height 5
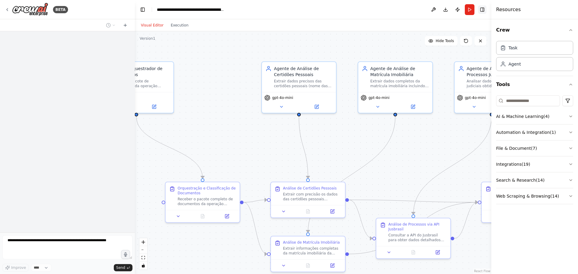
scroll to position [1096, 0]
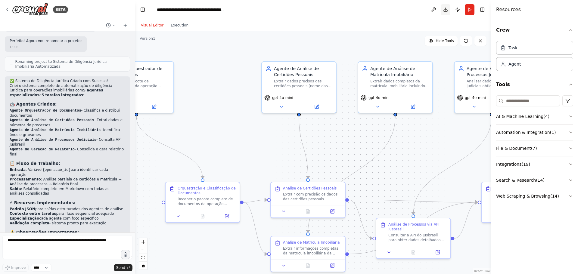
click at [443, 11] on button "Download" at bounding box center [446, 9] width 10 height 11
click at [7, 10] on icon at bounding box center [7, 9] width 1 height 2
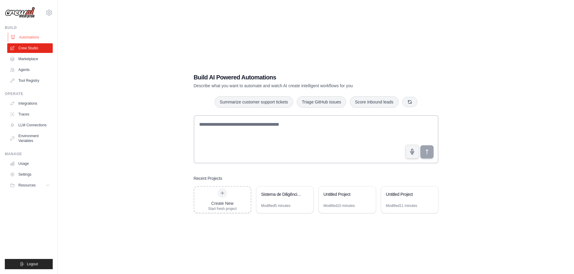
click at [41, 36] on link "Automations" at bounding box center [30, 38] width 45 height 10
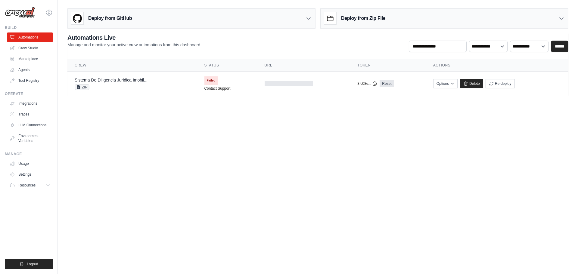
click at [344, 22] on div "Deploy from Zip File" at bounding box center [354, 18] width 61 height 12
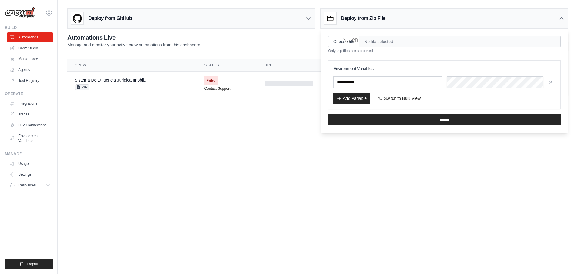
click at [378, 43] on span "No file selected" at bounding box center [460, 41] width 201 height 11
click at [352, 46] on input "Choose file" at bounding box center [343, 41] width 31 height 11
type input "**********"
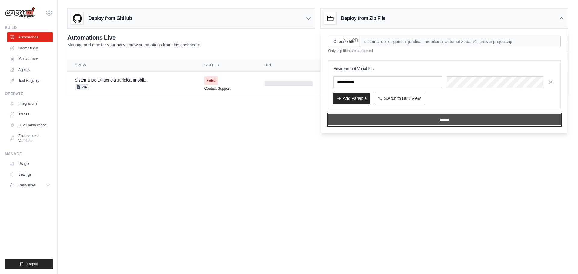
click at [356, 122] on input "******" at bounding box center [444, 119] width 233 height 11
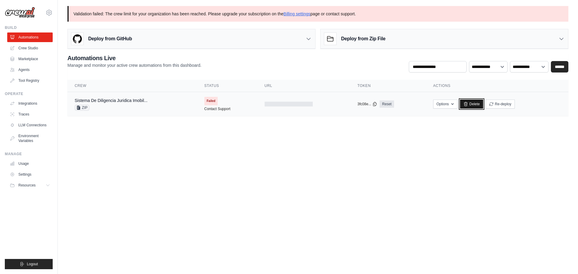
click at [472, 104] on link "Delete" at bounding box center [471, 104] width 23 height 9
click at [469, 104] on link "Delete" at bounding box center [471, 104] width 23 height 9
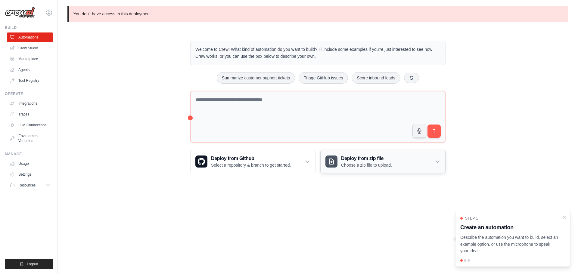
click at [368, 162] on p "Choose a zip file to upload." at bounding box center [366, 165] width 51 height 6
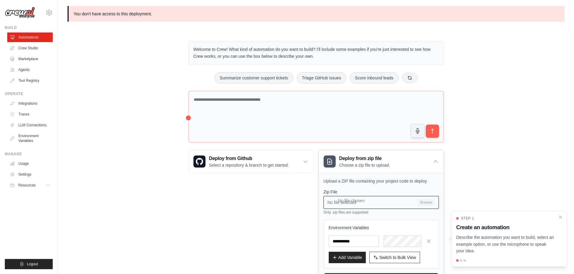
click at [405, 203] on input "No file selected Browse" at bounding box center [381, 202] width 115 height 13
type input "**********"
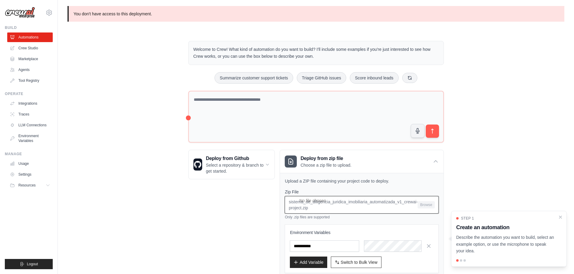
scroll to position [38, 0]
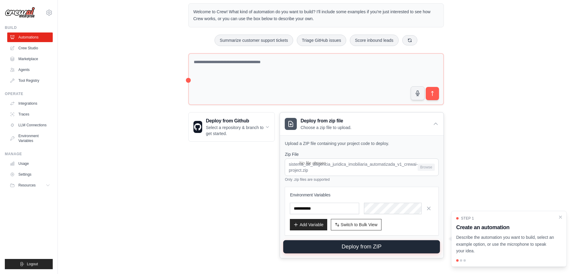
click at [338, 247] on button "Deploy from ZIP" at bounding box center [361, 247] width 157 height 13
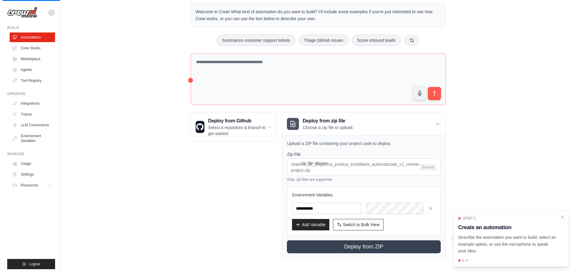
scroll to position [0, 0]
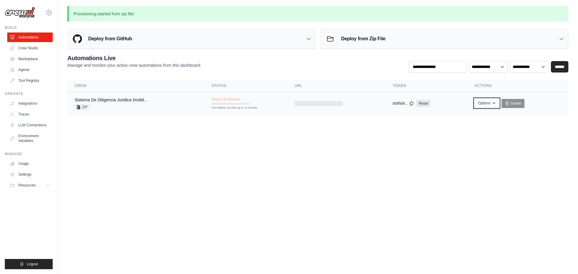
click at [490, 106] on button "Options" at bounding box center [487, 103] width 24 height 9
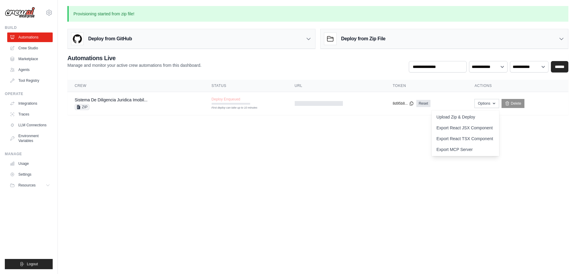
click at [370, 143] on body "[PERSON_NAME][EMAIL_ADDRESS][PERSON_NAME][DOMAIN_NAME] Settings Build Automatio…" at bounding box center [289, 137] width 578 height 274
click at [216, 149] on body "[PERSON_NAME][EMAIL_ADDRESS][PERSON_NAME][DOMAIN_NAME] Settings Build Automatio…" at bounding box center [289, 137] width 578 height 274
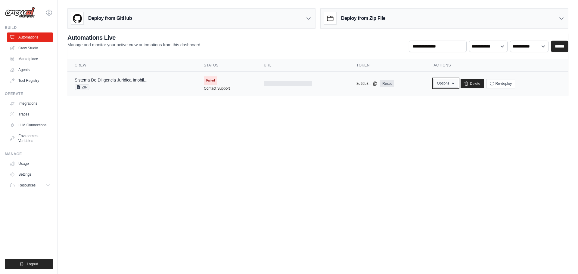
click at [448, 86] on button "Options" at bounding box center [446, 83] width 24 height 9
click at [255, 141] on body "[PERSON_NAME][EMAIL_ADDRESS][PERSON_NAME][DOMAIN_NAME] Settings Build Automatio…" at bounding box center [289, 137] width 578 height 274
click at [451, 87] on button "Options" at bounding box center [446, 83] width 24 height 9
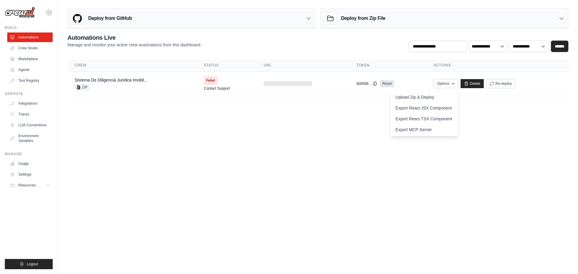
click at [317, 143] on body "[PERSON_NAME][EMAIL_ADDRESS][PERSON_NAME][DOMAIN_NAME] Settings Build Automatio…" at bounding box center [289, 137] width 578 height 274
click at [306, 256] on body "[PERSON_NAME][EMAIL_ADDRESS][PERSON_NAME][DOMAIN_NAME] Settings Build Automatio…" at bounding box center [289, 137] width 578 height 274
click at [315, 258] on body "[PERSON_NAME][EMAIL_ADDRESS][PERSON_NAME][DOMAIN_NAME] Settings Build Automatio…" at bounding box center [289, 137] width 578 height 274
click at [48, 185] on icon at bounding box center [48, 185] width 5 height 5
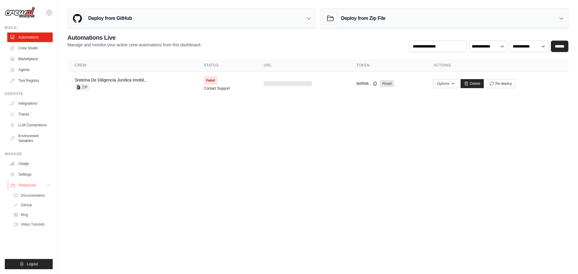
click at [48, 185] on icon at bounding box center [48, 186] width 3 height 2
click at [47, 11] on icon at bounding box center [48, 12] width 5 height 5
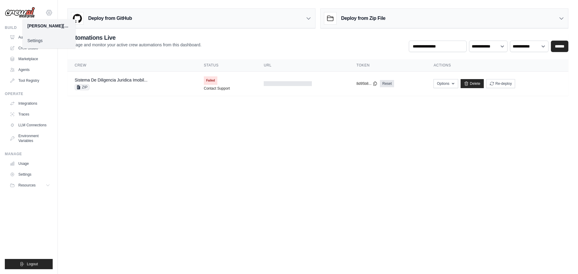
click at [47, 11] on icon at bounding box center [48, 12] width 5 height 5
click at [375, 86] on icon at bounding box center [375, 84] width 3 height 4
click at [97, 78] on div "Sistema De Diligencia Juridica Imobil..." at bounding box center [111, 80] width 73 height 6
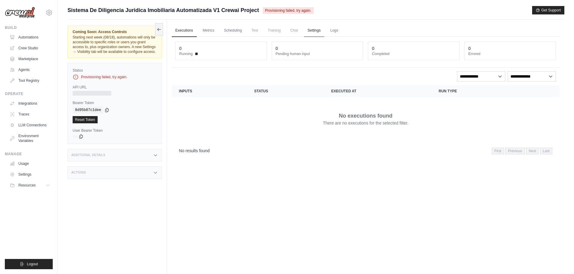
click at [319, 29] on link "Settings" at bounding box center [314, 30] width 20 height 13
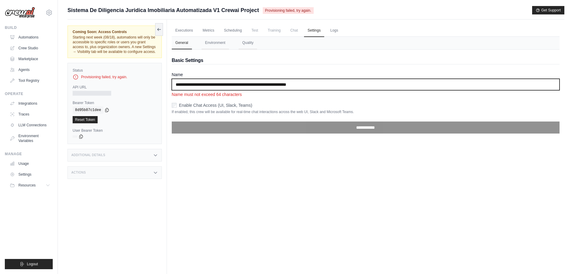
click at [360, 88] on input "**********" at bounding box center [366, 84] width 388 height 11
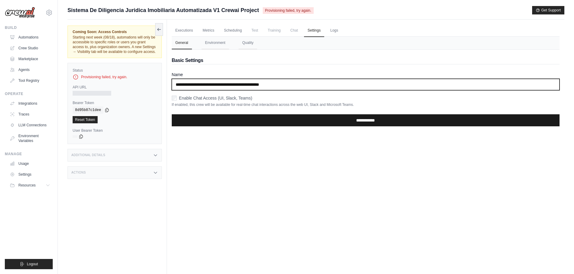
type input "**********"
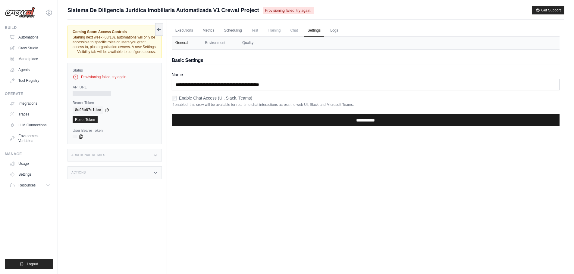
click at [344, 121] on input "**********" at bounding box center [366, 120] width 388 height 12
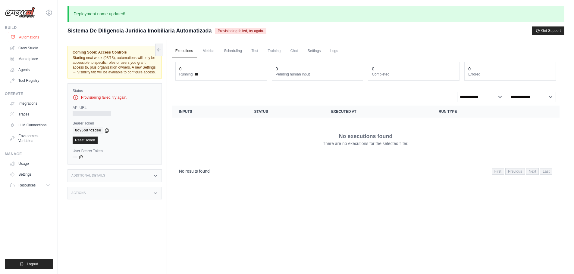
click at [37, 38] on link "Automations" at bounding box center [30, 38] width 45 height 10
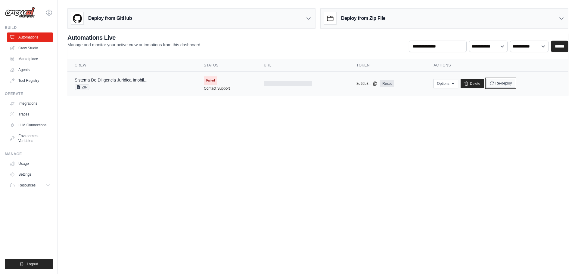
click at [500, 81] on button "Re-deploy" at bounding box center [501, 83] width 29 height 9
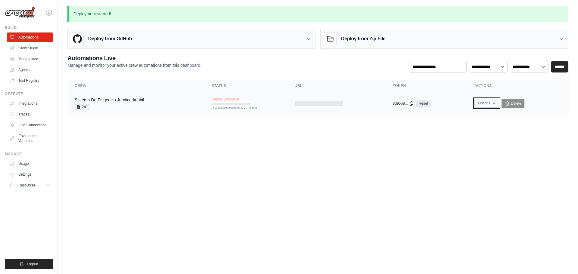
click at [483, 101] on button "Options" at bounding box center [487, 103] width 24 height 9
click at [487, 102] on button "Options" at bounding box center [487, 103] width 24 height 9
click at [313, 164] on body "gabriel.amorim@emcasa.com Settings Build Automations Crew Studio" at bounding box center [289, 137] width 578 height 274
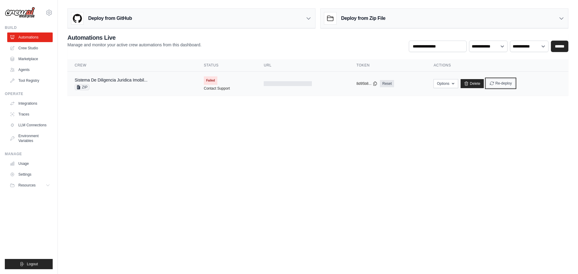
click at [492, 83] on icon "submit" at bounding box center [492, 83] width 5 height 5
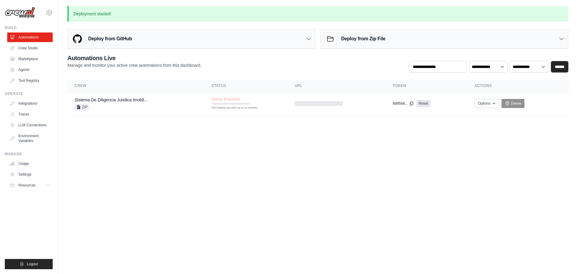
click at [350, 209] on body "[PERSON_NAME][EMAIL_ADDRESS][PERSON_NAME][DOMAIN_NAME] Settings Build Automatio…" at bounding box center [289, 137] width 578 height 274
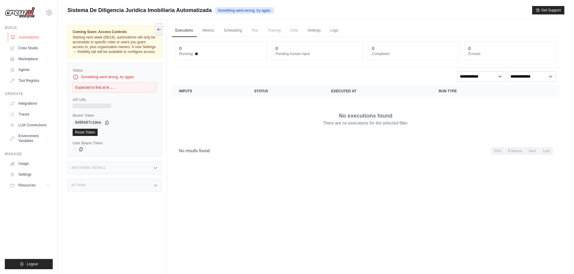
click at [33, 37] on link "Automations" at bounding box center [30, 38] width 45 height 10
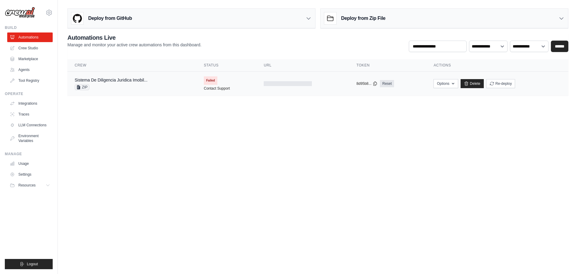
click at [212, 79] on span "Failed" at bounding box center [211, 81] width 14 height 8
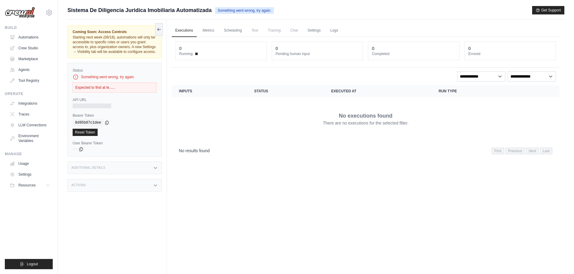
click at [108, 89] on div "Expected to find at le......" at bounding box center [115, 88] width 84 height 10
click at [108, 94] on div "Status Something went wrong, try again. Expected to find at le...... API URL Be…" at bounding box center [114, 110] width 94 height 94
click at [404, 207] on div "Executions Metrics Scheduling Test Training Chat Settings Logs 0 Running 0 Pend…" at bounding box center [365, 157] width 397 height 274
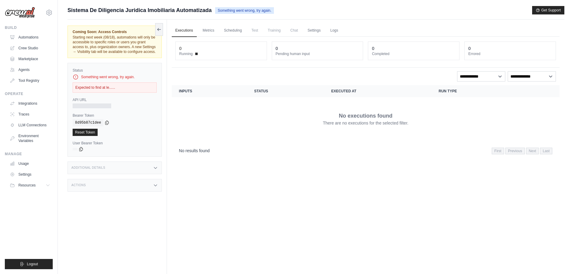
click at [352, 183] on div "Executions Metrics Scheduling Test Training Chat Settings Logs 0 Running 0 Pend…" at bounding box center [365, 157] width 397 height 274
click at [100, 86] on div "Expected to find at le......" at bounding box center [115, 88] width 84 height 10
copy div "Expected to find at le......"
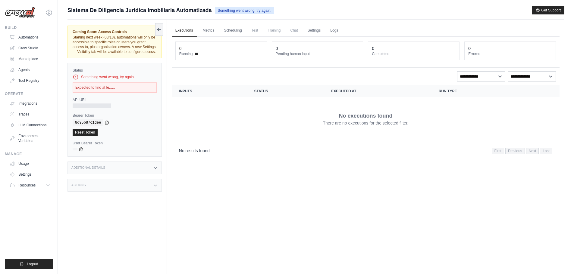
click at [131, 102] on div "API URL" at bounding box center [115, 103] width 84 height 11
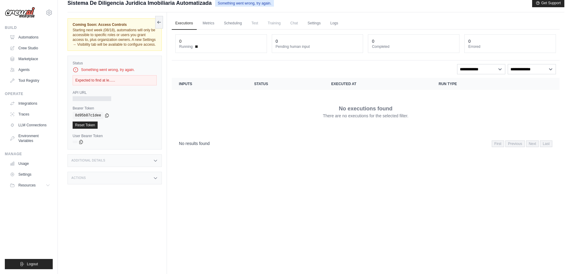
click at [291, 161] on div "Executions Metrics Scheduling Test Training Chat Settings Logs 0 Running 0 Pend…" at bounding box center [365, 149] width 397 height 274
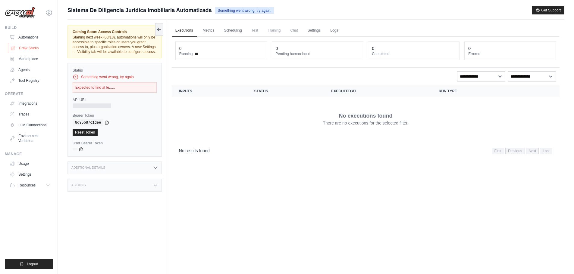
click at [21, 49] on link "Crew Studio" at bounding box center [30, 48] width 45 height 10
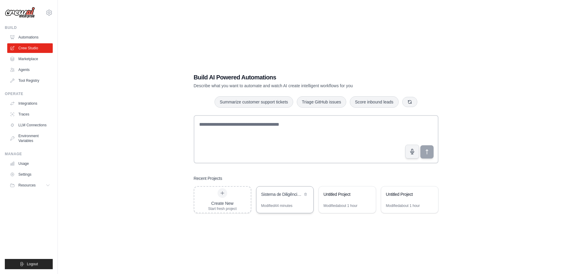
click at [286, 199] on div "Sistema de Diligência Jurídica Imobiliária Automatizada" at bounding box center [284, 195] width 57 height 17
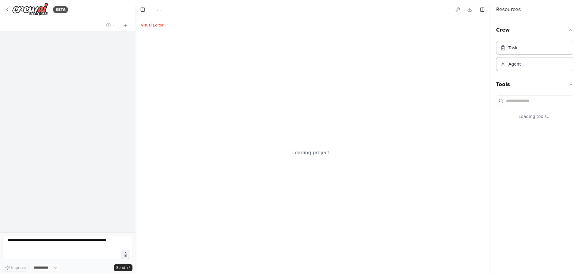
select select "****"
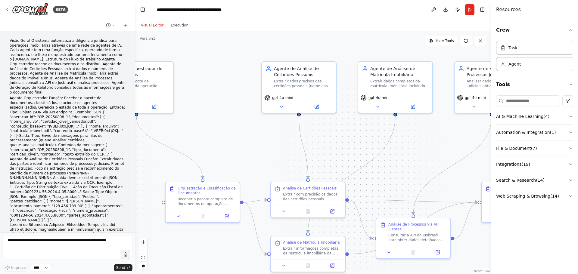
scroll to position [1096, 0]
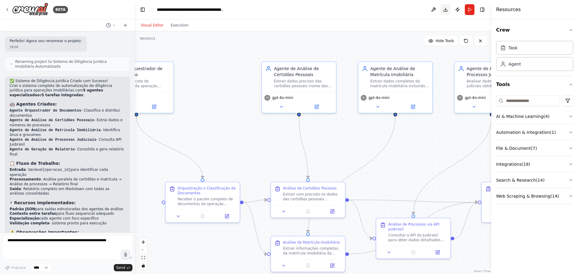
click at [446, 11] on button "Download" at bounding box center [446, 9] width 10 height 11
click at [33, 8] on img at bounding box center [30, 10] width 36 height 14
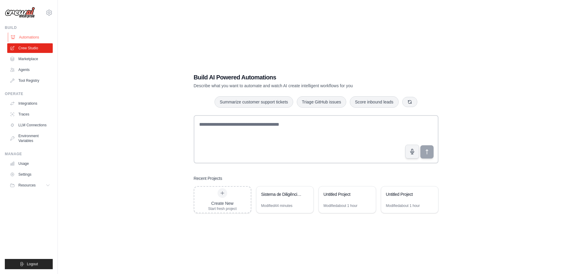
click at [27, 36] on link "Automations" at bounding box center [30, 38] width 45 height 10
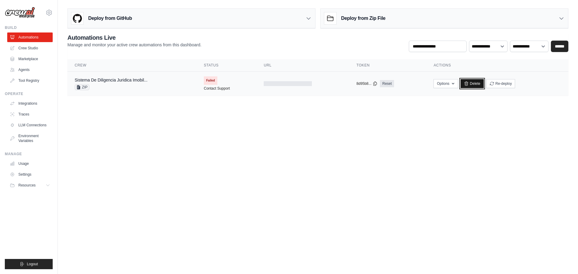
click at [476, 85] on link "Delete" at bounding box center [472, 83] width 23 height 9
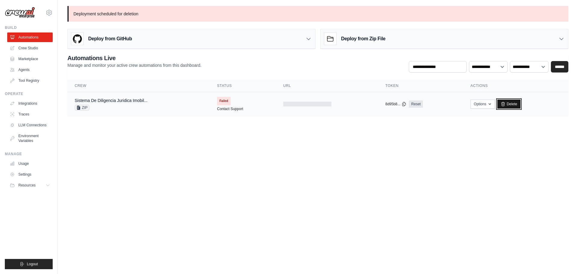
click at [512, 106] on link "Delete" at bounding box center [509, 104] width 23 height 9
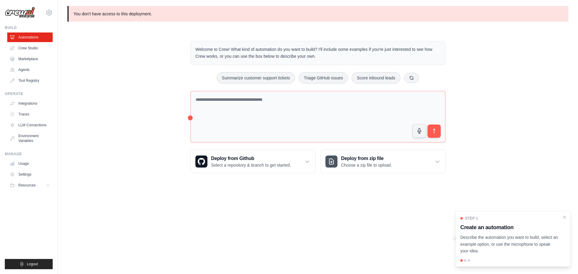
click at [152, 98] on div "Welcome to Crew! What kind of automation do you want to build? I'll include som…" at bounding box center [317, 107] width 501 height 152
click at [359, 161] on h3 "Deploy from zip file" at bounding box center [366, 158] width 51 height 7
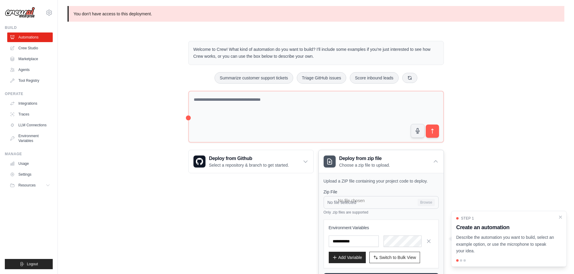
scroll to position [33, 0]
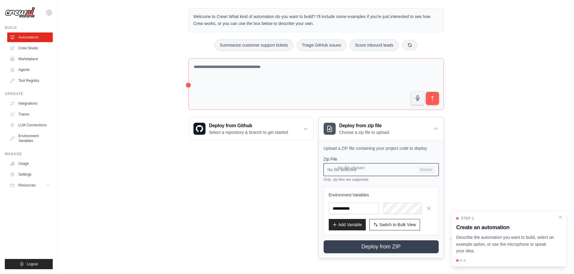
click at [349, 173] on input "No file selected Browse" at bounding box center [381, 170] width 115 height 13
type input "**********"
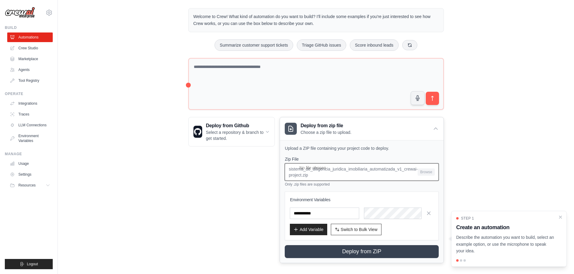
scroll to position [38, 0]
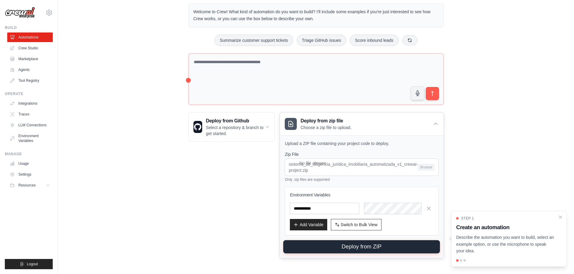
click at [336, 245] on button "Deploy from ZIP" at bounding box center [361, 247] width 157 height 13
